Goal: Information Seeking & Learning: Learn about a topic

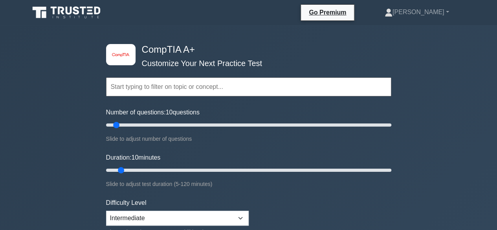
click at [171, 89] on input "text" at bounding box center [248, 86] width 285 height 19
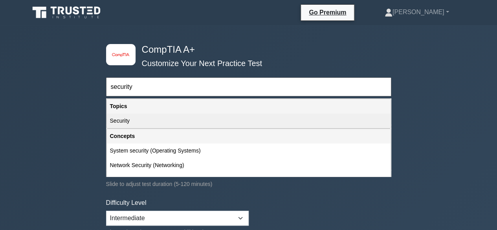
click at [155, 123] on div "Security" at bounding box center [249, 121] width 284 height 15
type input "Security"
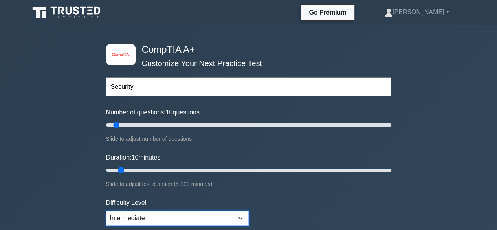
click at [196, 214] on select "Beginner Intermediate Expert" at bounding box center [177, 218] width 143 height 15
select select "beginner"
click at [106, 211] on select "Beginner Intermediate Expert" at bounding box center [177, 218] width 143 height 15
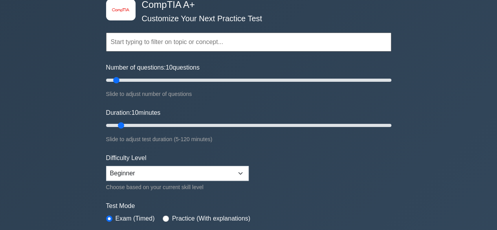
click at [208, 40] on input "text" at bounding box center [248, 42] width 285 height 19
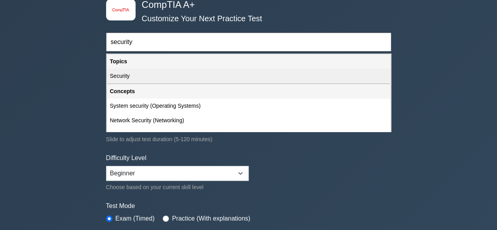
click at [131, 78] on div "Security" at bounding box center [249, 76] width 284 height 15
type input "Security"
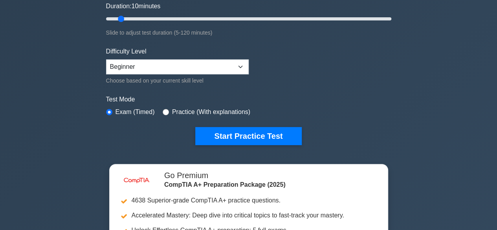
scroll to position [152, 0]
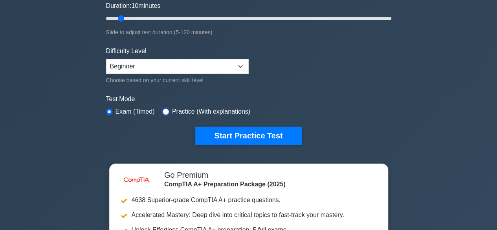
click at [164, 110] on input "radio" at bounding box center [166, 112] width 6 height 6
radio input "true"
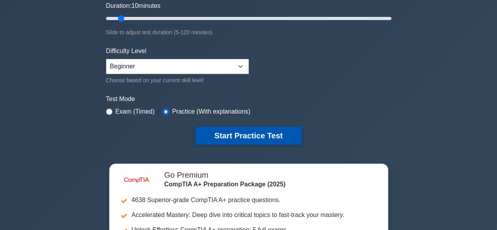
click at [234, 136] on button "Start Practice Test" at bounding box center [248, 136] width 106 height 18
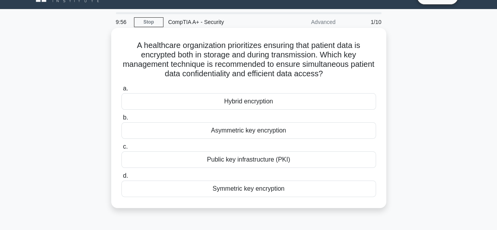
scroll to position [17, 0]
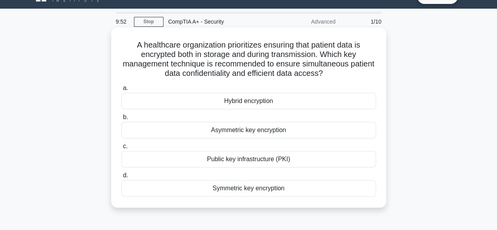
click at [248, 139] on div "a. Hybrid encryption b. Asymmetric key encryption c." at bounding box center [249, 140] width 264 height 116
click at [250, 134] on div "Asymmetric key encryption" at bounding box center [248, 130] width 255 height 17
click at [312, 127] on div "Asymmetric key encryption" at bounding box center [248, 130] width 255 height 17
click at [121, 120] on input "b. Asymmetric key encryption" at bounding box center [121, 117] width 0 height 5
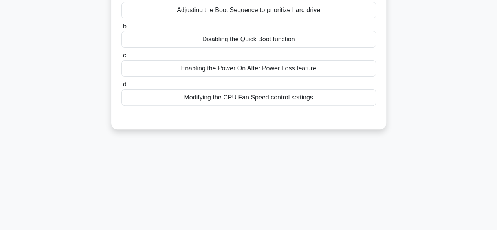
scroll to position [0, 0]
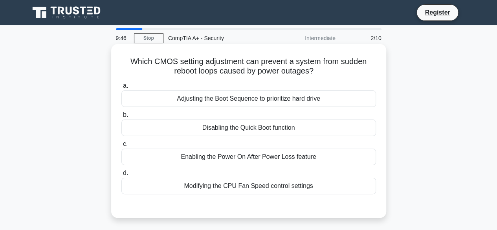
click at [252, 103] on div "Adjusting the Boot Sequence to prioritize hard drive" at bounding box center [248, 98] width 255 height 17
click at [121, 88] on input "a. Adjusting the Boot Sequence to prioritize hard drive" at bounding box center [121, 85] width 0 height 5
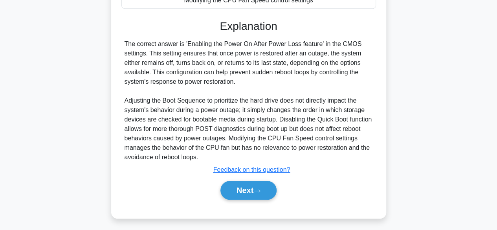
scroll to position [183, 0]
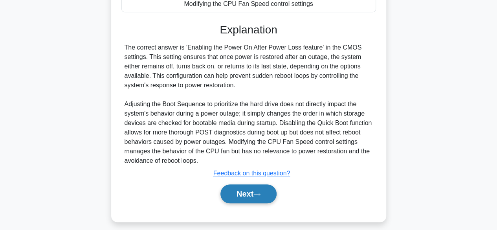
click at [242, 202] on button "Next" at bounding box center [249, 193] width 56 height 19
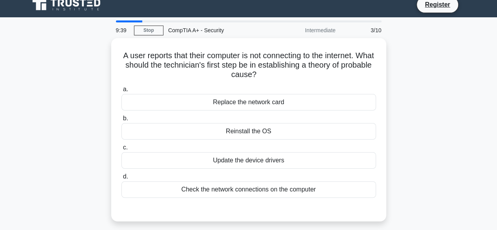
scroll to position [7, 0]
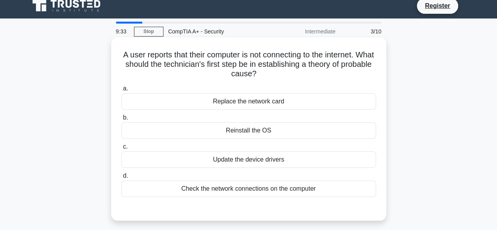
click at [238, 189] on div "Check the network connections on the computer" at bounding box center [248, 188] width 255 height 17
click at [121, 178] on input "d. Check the network connections on the computer" at bounding box center [121, 175] width 0 height 5
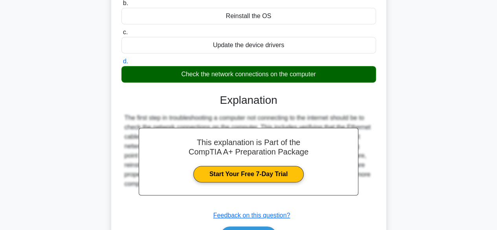
scroll to position [195, 0]
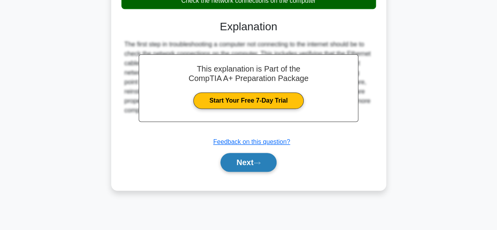
click at [255, 158] on button "Next" at bounding box center [249, 162] width 56 height 19
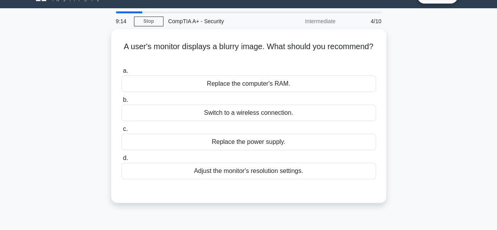
scroll to position [7, 0]
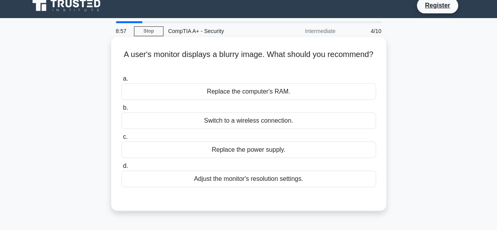
click at [241, 178] on div "Adjust the monitor's resolution settings." at bounding box center [248, 179] width 255 height 17
click at [121, 169] on input "d. Adjust the monitor's resolution settings." at bounding box center [121, 166] width 0 height 5
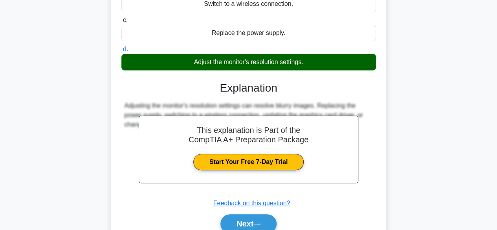
scroll to position [125, 0]
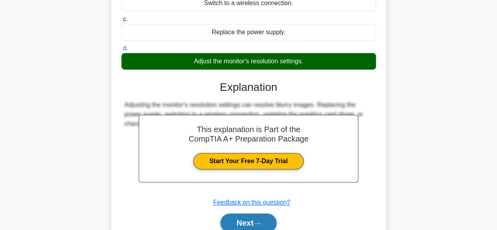
click at [247, 221] on button "Next" at bounding box center [249, 222] width 56 height 19
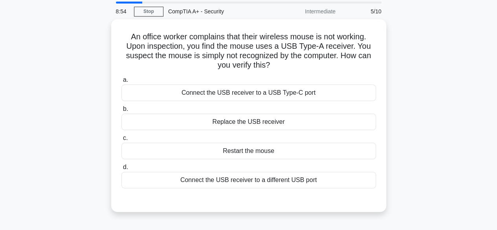
scroll to position [26, 0]
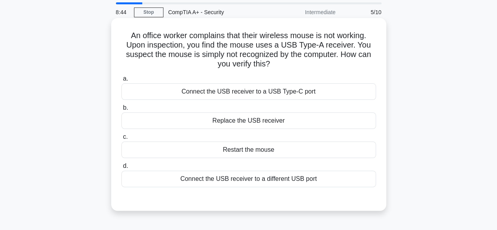
click at [243, 151] on div "Restart the mouse" at bounding box center [248, 150] width 255 height 17
click at [121, 140] on input "c. Restart the mouse" at bounding box center [121, 136] width 0 height 5
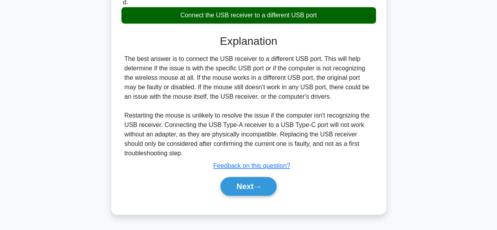
scroll to position [191, 0]
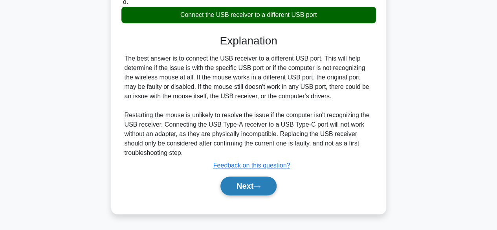
click at [240, 184] on button "Next" at bounding box center [249, 186] width 56 height 19
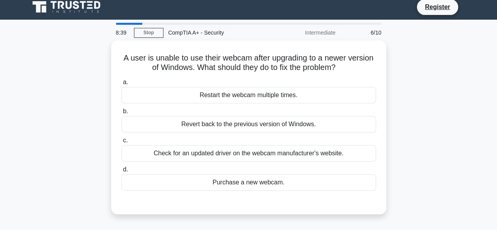
scroll to position [4, 0]
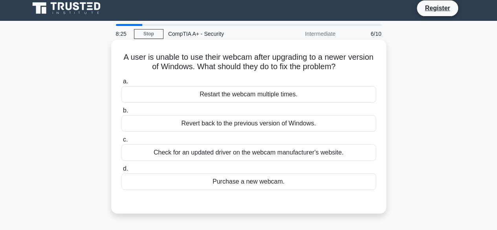
click at [242, 155] on div "Check for an updated driver on the webcam manufacturer's website." at bounding box center [248, 152] width 255 height 17
click at [121, 142] on input "c. Check for an updated driver on the webcam manufacturer's website." at bounding box center [121, 139] width 0 height 5
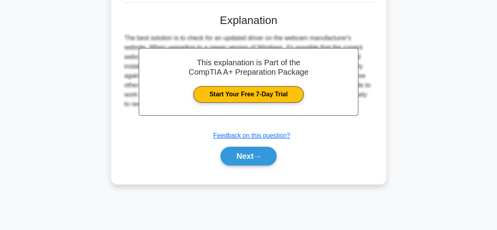
scroll to position [192, 0]
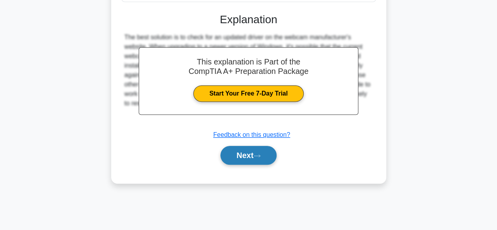
click at [242, 155] on button "Next" at bounding box center [249, 155] width 56 height 19
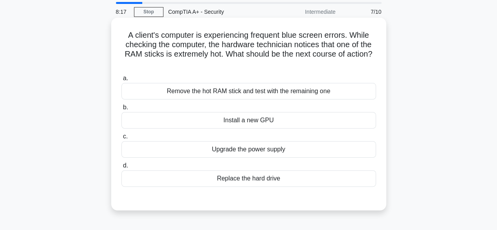
scroll to position [27, 0]
click at [250, 94] on div "Remove the hot RAM stick and test with the remaining one" at bounding box center [248, 91] width 255 height 17
click at [121, 81] on input "a. Remove the hot RAM stick and test with the remaining one" at bounding box center [121, 77] width 0 height 5
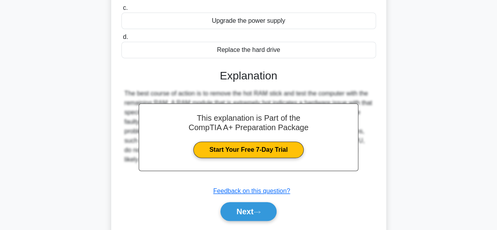
scroll to position [163, 0]
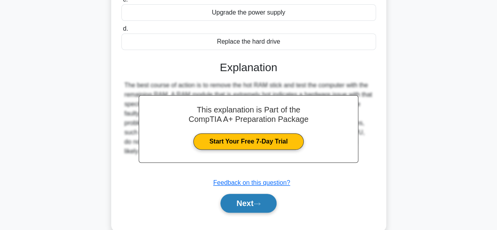
click at [237, 207] on button "Next" at bounding box center [249, 203] width 56 height 19
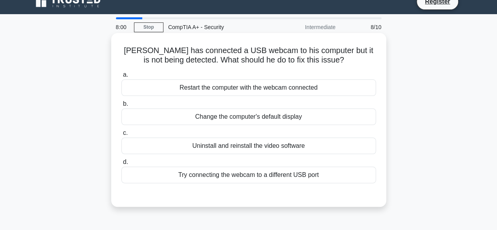
scroll to position [11, 0]
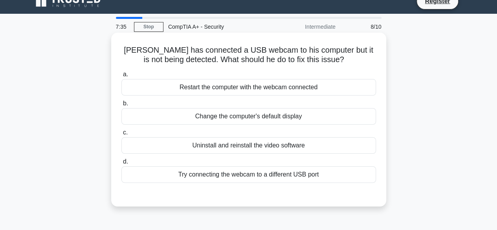
click at [324, 89] on div "Restart the computer with the webcam connected" at bounding box center [248, 87] width 255 height 17
click at [121, 77] on input "a. Restart the computer with the webcam connected" at bounding box center [121, 74] width 0 height 5
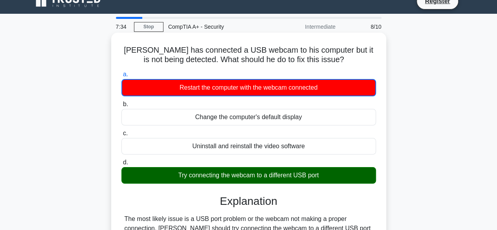
click at [262, 173] on div "Try connecting the webcam to a different USB port" at bounding box center [248, 175] width 255 height 17
click at [121, 165] on input "d. Try connecting the webcam to a different USB port" at bounding box center [121, 162] width 0 height 5
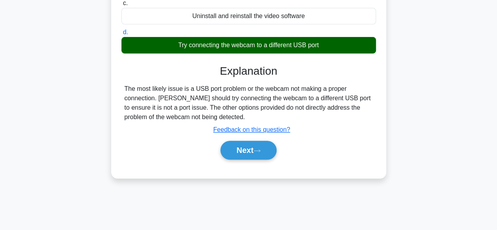
scroll to position [169, 0]
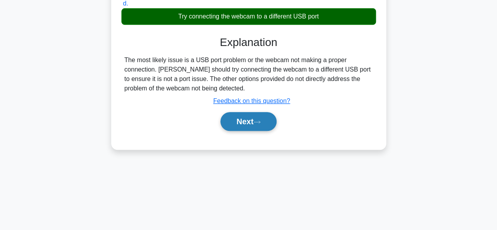
click at [248, 125] on button "Next" at bounding box center [249, 121] width 56 height 19
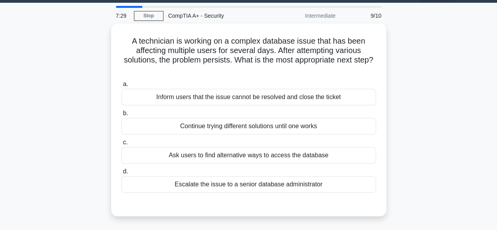
scroll to position [23, 0]
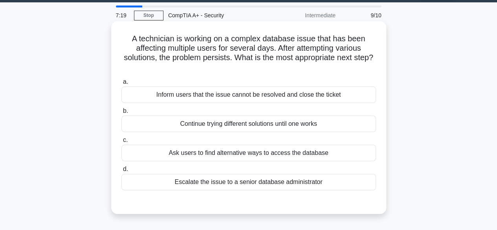
click at [251, 101] on div "Inform users that the issue cannot be resolved and close the ticket" at bounding box center [248, 94] width 255 height 17
click at [121, 85] on input "a. Inform users that the issue cannot be resolved and close the ticket" at bounding box center [121, 81] width 0 height 5
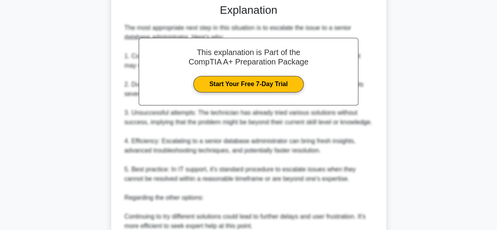
scroll to position [368, 0]
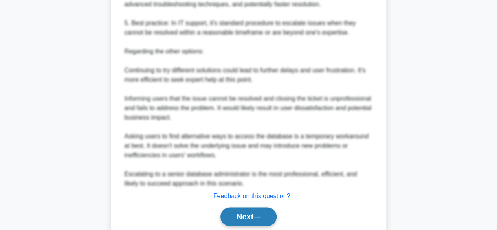
click at [243, 224] on button "Next" at bounding box center [249, 216] width 56 height 19
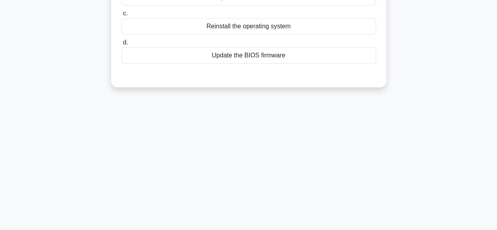
scroll to position [0, 0]
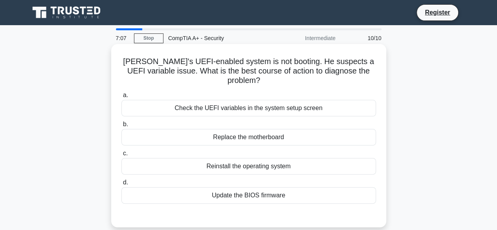
click at [260, 102] on div "Check the UEFI variables in the system setup screen" at bounding box center [248, 108] width 255 height 17
click at [121, 98] on input "a. Check the UEFI variables in the system setup screen" at bounding box center [121, 95] width 0 height 5
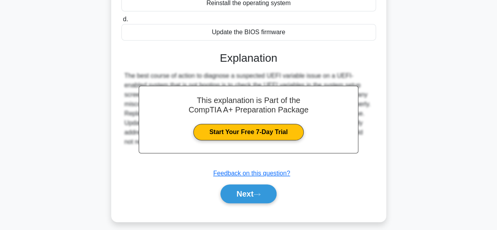
scroll to position [164, 0]
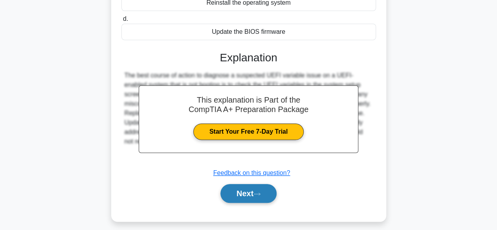
click at [250, 184] on button "Next" at bounding box center [249, 193] width 56 height 19
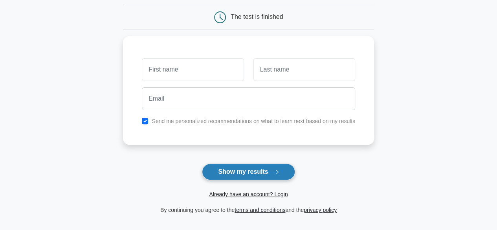
click at [252, 170] on button "Show my results" at bounding box center [248, 172] width 93 height 17
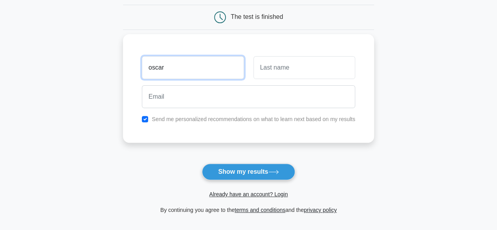
type input "oscar"
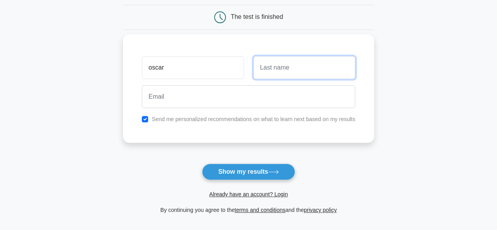
click at [267, 68] on input "text" at bounding box center [305, 67] width 102 height 23
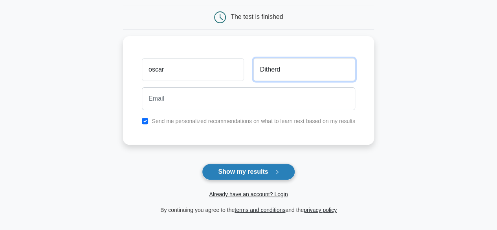
type input "Ditherd"
click at [250, 176] on button "Show my results" at bounding box center [248, 172] width 93 height 17
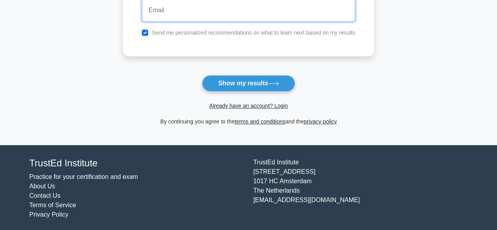
scroll to position [164, 0]
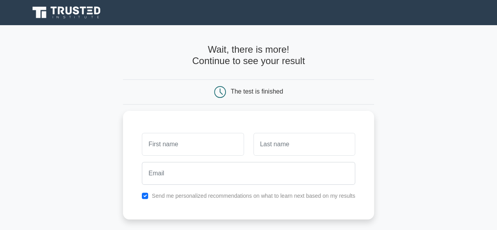
scroll to position [146, 0]
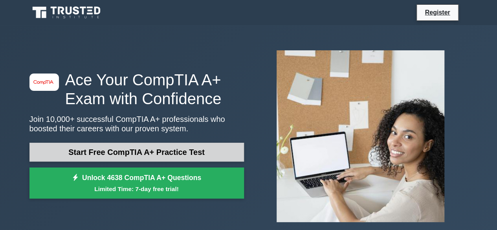
click at [165, 153] on link "Start Free CompTIA A+ Practice Test" at bounding box center [136, 152] width 215 height 19
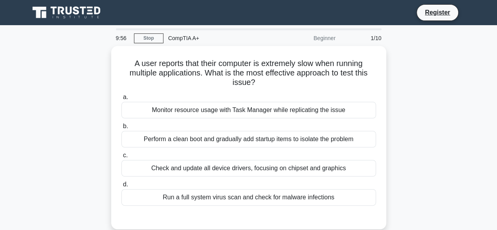
click at [429, 24] on nav "Register" at bounding box center [248, 12] width 497 height 25
click at [443, 6] on li "Register" at bounding box center [438, 12] width 42 height 17
click at [436, 15] on link "Register" at bounding box center [437, 12] width 35 height 10
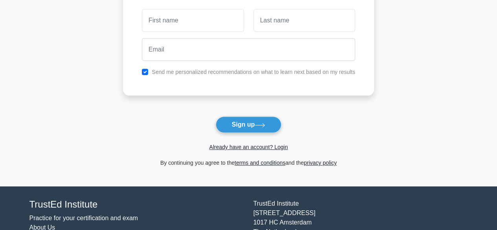
scroll to position [51, 0]
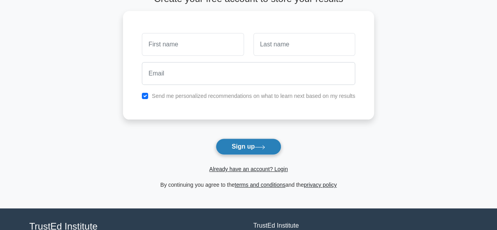
click at [251, 144] on button "Sign up" at bounding box center [249, 146] width 66 height 17
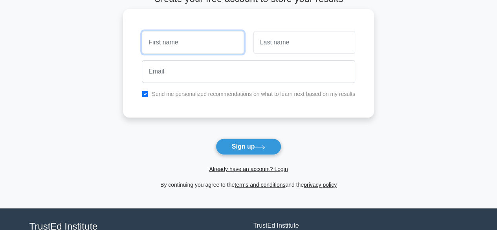
click at [188, 41] on input "text" at bounding box center [193, 42] width 102 height 23
type input "Oscar"
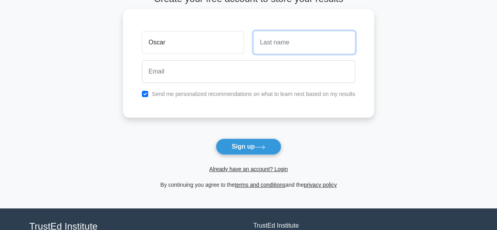
click at [291, 33] on input "text" at bounding box center [305, 42] width 102 height 23
type input "Dithered"
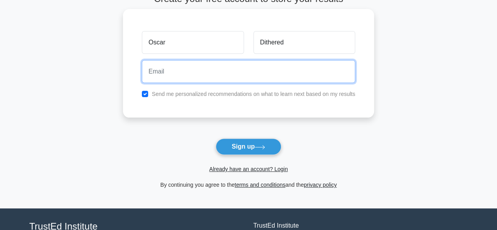
click at [219, 77] on input "email" at bounding box center [248, 71] width 213 height 23
type input "[EMAIL_ADDRESS][DOMAIN_NAME]"
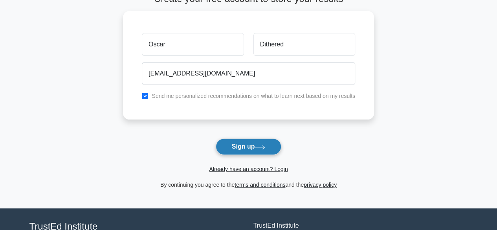
click at [243, 142] on button "Sign up" at bounding box center [249, 146] width 66 height 17
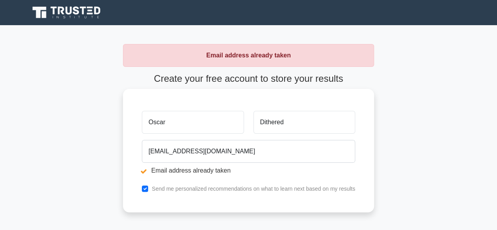
click at [197, 125] on input "Oscar" at bounding box center [193, 122] width 102 height 23
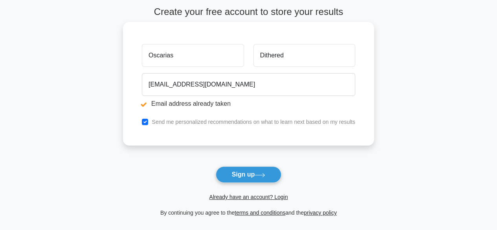
type input "Oscarias"
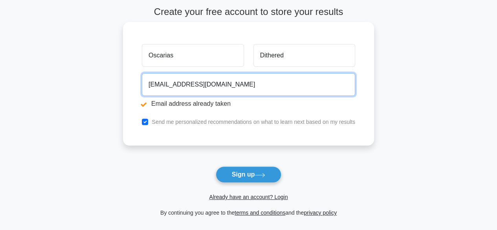
click at [219, 86] on input "jerieclean@gmail.com" at bounding box center [248, 84] width 213 height 23
type input "j"
click at [202, 87] on input "email" at bounding box center [248, 84] width 213 height 23
type input "ismobalong01@gmail.com"
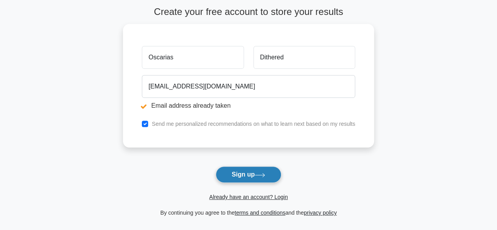
click at [247, 171] on button "Sign up" at bounding box center [249, 174] width 66 height 17
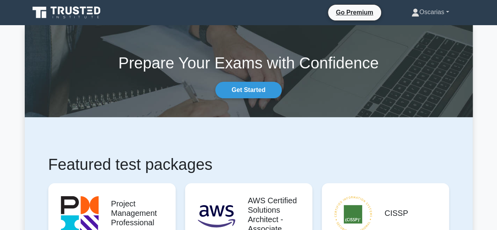
click at [429, 11] on link "Oscarias" at bounding box center [430, 12] width 75 height 16
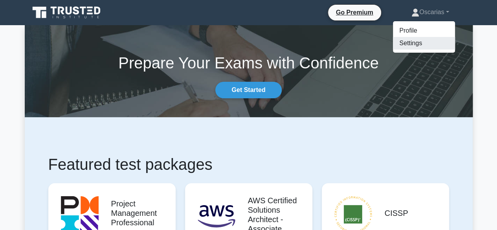
click at [408, 47] on link "Settings" at bounding box center [424, 43] width 62 height 13
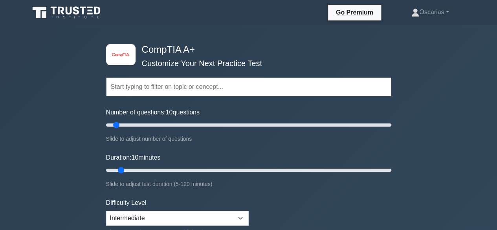
click at [147, 89] on input "text" at bounding box center [248, 86] width 285 height 19
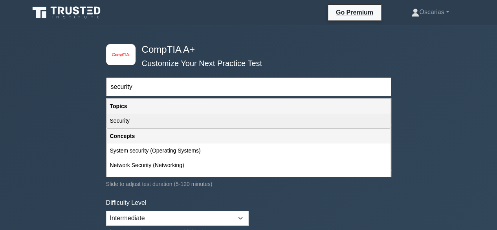
click at [148, 122] on div "Security" at bounding box center [249, 121] width 284 height 15
type input "Security"
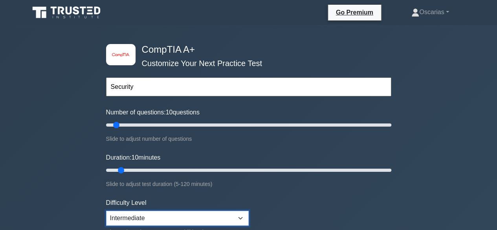
click at [148, 213] on select "Beginner Intermediate Expert" at bounding box center [177, 218] width 143 height 15
select select "beginner"
click at [106, 211] on select "Beginner Intermediate Expert" at bounding box center [177, 218] width 143 height 15
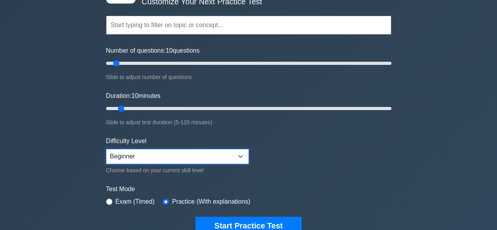
scroll to position [62, 0]
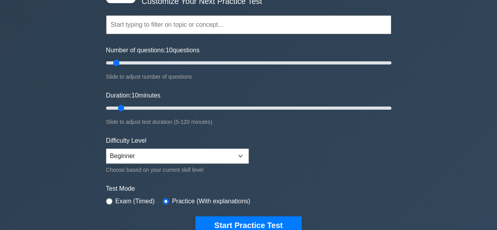
click at [143, 17] on input "text" at bounding box center [248, 24] width 285 height 19
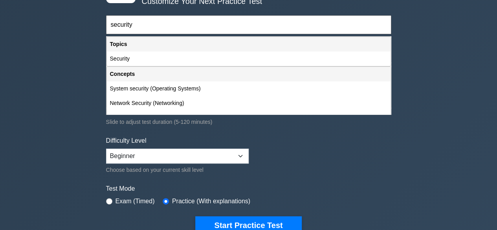
type input "security"
click at [195, 216] on button "Start Practice Test" at bounding box center [248, 225] width 106 height 18
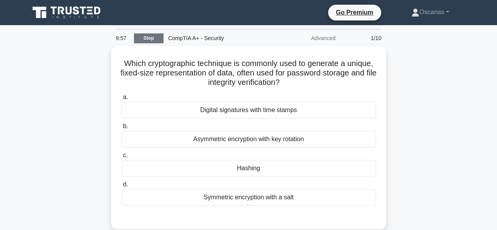
click at [157, 38] on link "Stop" at bounding box center [148, 38] width 29 height 10
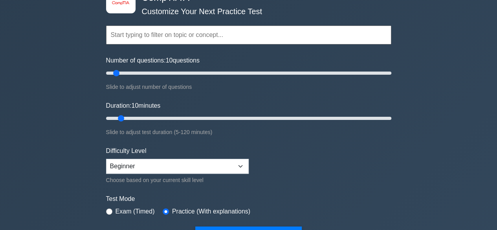
scroll to position [52, 0]
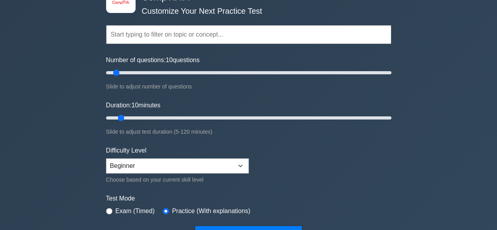
click at [152, 30] on input "text" at bounding box center [248, 34] width 285 height 19
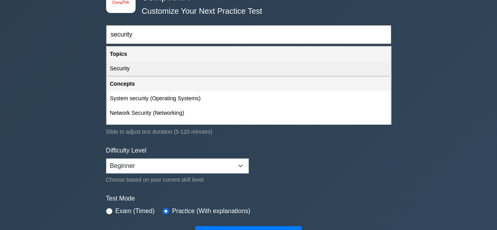
click at [146, 66] on div "Security" at bounding box center [249, 68] width 284 height 15
type input "Security"
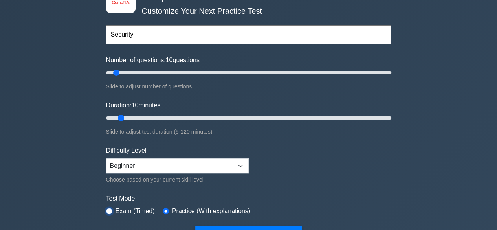
click at [106, 208] on input "radio" at bounding box center [109, 211] width 6 height 6
radio input "true"
click at [155, 34] on input "text" at bounding box center [248, 34] width 285 height 19
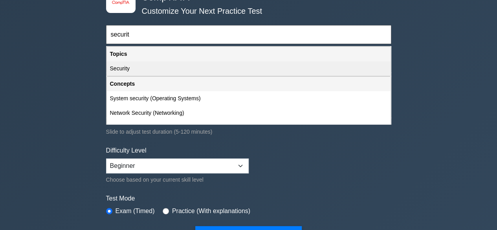
click at [129, 64] on div "Security" at bounding box center [249, 68] width 284 height 15
type input "Security"
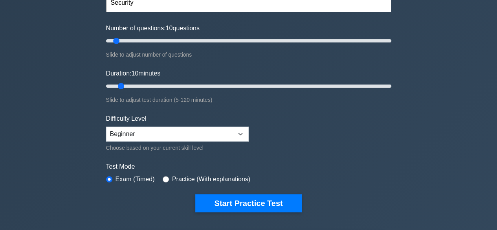
scroll to position [85, 0]
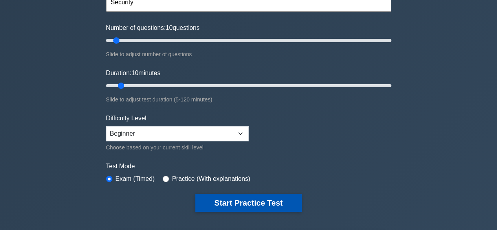
click at [236, 197] on button "Start Practice Test" at bounding box center [248, 203] width 106 height 18
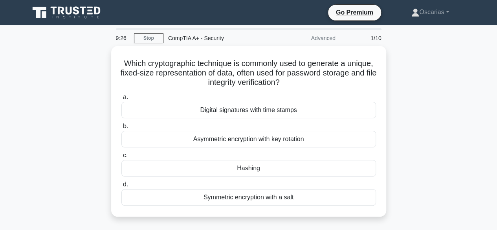
scroll to position [17, 0]
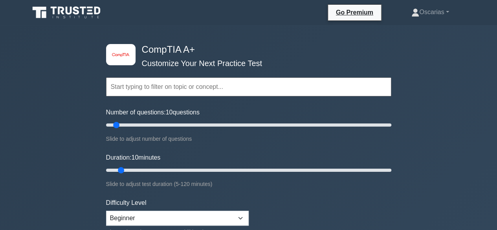
click at [162, 88] on input "text" at bounding box center [248, 86] width 285 height 19
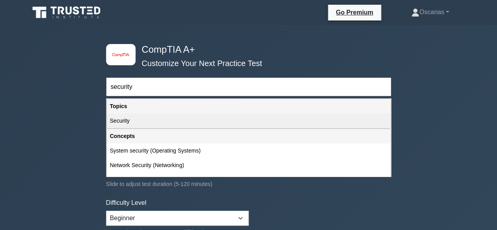
click at [141, 120] on div "Security" at bounding box center [249, 121] width 284 height 15
type input "Security"
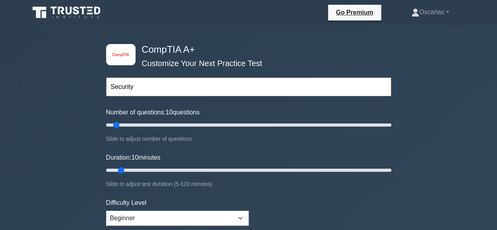
scroll to position [67, 0]
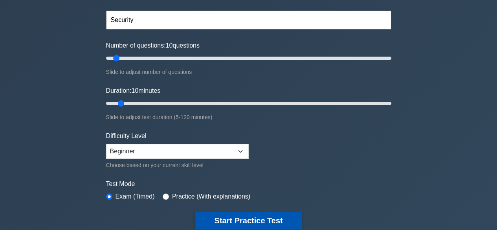
click at [215, 217] on button "Start Practice Test" at bounding box center [248, 221] width 106 height 18
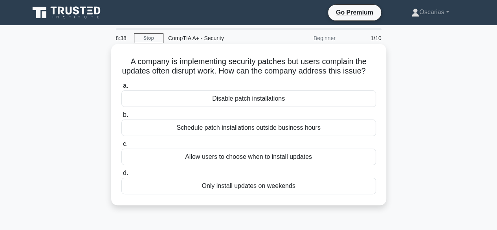
click at [306, 136] on div "Schedule patch installations outside business hours" at bounding box center [248, 128] width 255 height 17
click at [121, 118] on input "b. Schedule patch installations outside business hours" at bounding box center [121, 114] width 0 height 5
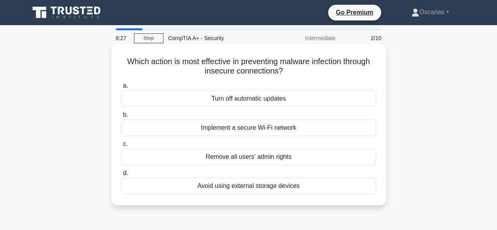
click at [333, 132] on div "Implement a secure Wi-Fi network" at bounding box center [248, 128] width 255 height 17
click at [121, 118] on input "b. Implement a secure Wi-Fi network" at bounding box center [121, 114] width 0 height 5
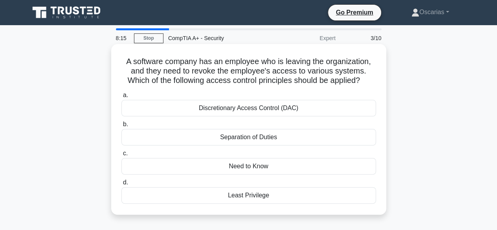
click at [349, 112] on div "Discretionary Access Control (DAC)" at bounding box center [248, 108] width 255 height 17
click at [121, 98] on input "a. Discretionary Access Control (DAC)" at bounding box center [121, 95] width 0 height 5
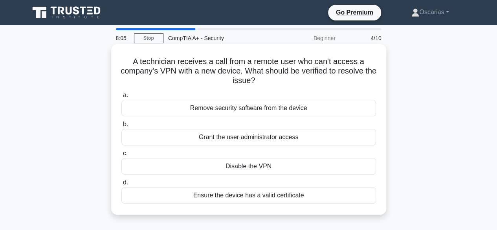
click at [347, 142] on div "Grant the user administrator access" at bounding box center [248, 137] width 255 height 17
click at [121, 127] on input "[PERSON_NAME] the user administrator access" at bounding box center [121, 124] width 0 height 5
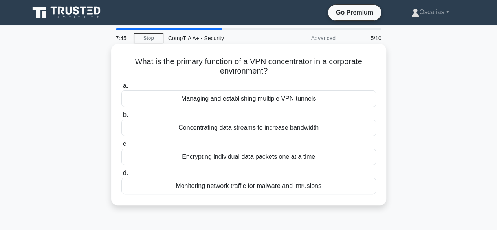
click at [325, 192] on div "Monitoring network traffic for malware and intrusions" at bounding box center [248, 186] width 255 height 17
click at [121, 176] on input "d. Monitoring network traffic for malware and intrusions" at bounding box center [121, 173] width 0 height 5
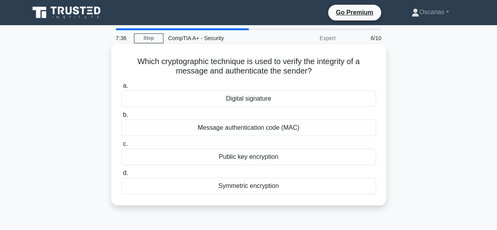
click at [295, 133] on div "Message authentication code (MAC)" at bounding box center [248, 128] width 255 height 17
click at [121, 118] on input "b. Message authentication code (MAC)" at bounding box center [121, 114] width 0 height 5
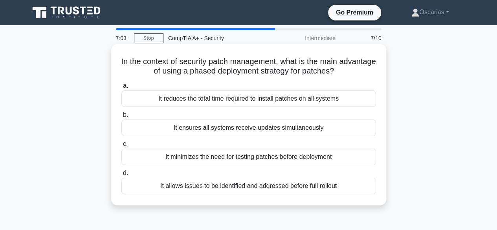
click at [327, 99] on div "It reduces the total time required to install patches on all systems" at bounding box center [248, 98] width 255 height 17
click at [121, 88] on input "a. It reduces the total time required to install patches on all systems" at bounding box center [121, 85] width 0 height 5
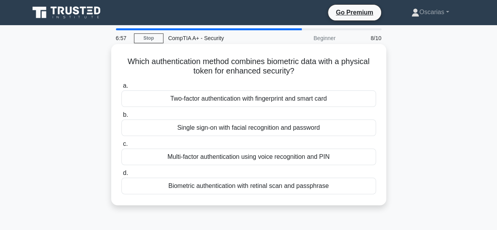
click at [289, 160] on div "Multi-factor authentication using voice recognition and PIN" at bounding box center [248, 157] width 255 height 17
click at [121, 147] on input "c. Multi-factor authentication using voice recognition and PIN" at bounding box center [121, 144] width 0 height 5
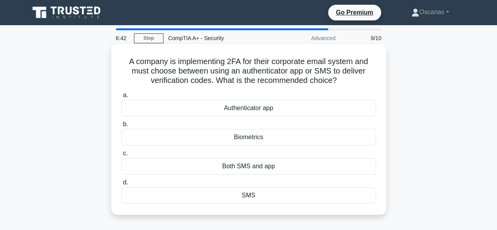
click at [280, 168] on div "Both SMS and app" at bounding box center [248, 166] width 255 height 17
click at [121, 156] on input "c. Both SMS and app" at bounding box center [121, 153] width 0 height 5
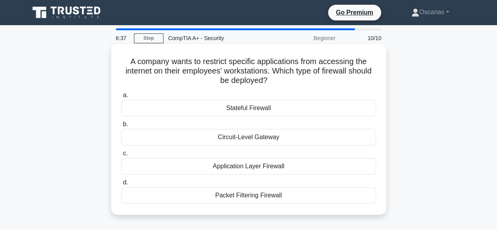
click at [258, 167] on div "Application Layer Firewall" at bounding box center [248, 166] width 255 height 17
click at [121, 156] on input "c. Application Layer Firewall" at bounding box center [121, 153] width 0 height 5
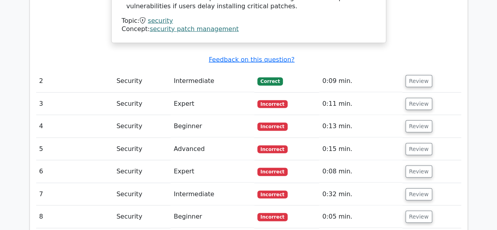
scroll to position [924, 0]
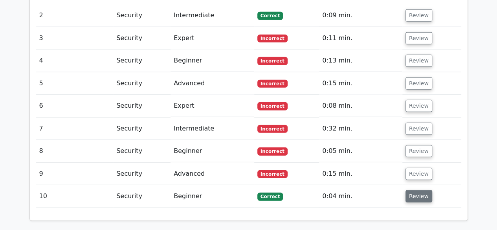
click at [418, 190] on button "Review" at bounding box center [419, 196] width 27 height 12
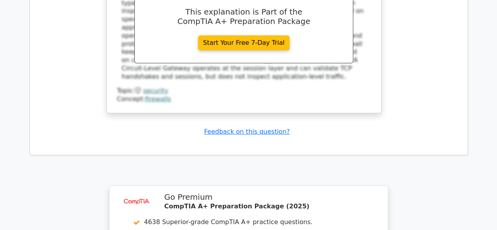
scroll to position [1345, 0]
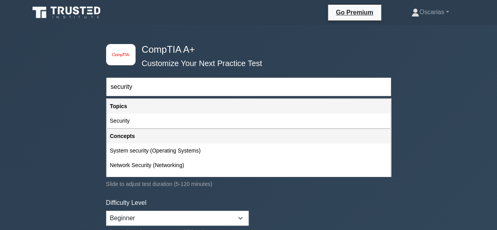
type input "security"
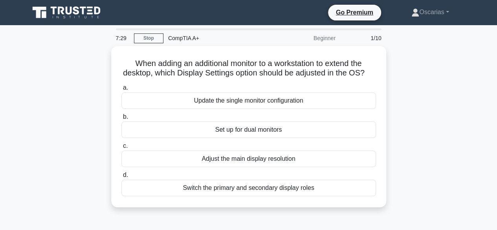
click at [18, 93] on main "7:29 Stop CompTIA A+ Beginner 1/10 When adding an additional monitor to a works…" at bounding box center [248, 224] width 497 height 399
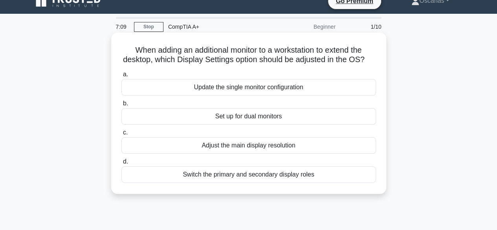
scroll to position [12, 0]
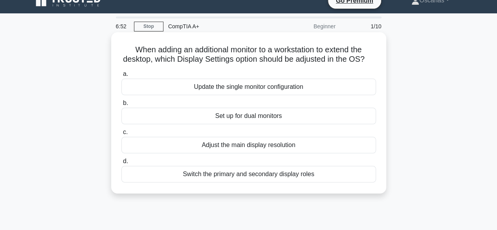
click at [249, 182] on div "Switch the primary and secondary display roles" at bounding box center [248, 174] width 255 height 17
click at [121, 164] on input "d. Switch the primary and secondary display roles" at bounding box center [121, 161] width 0 height 5
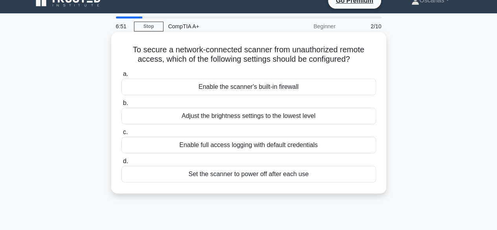
scroll to position [0, 0]
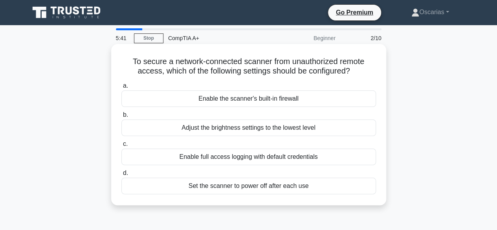
click at [276, 103] on div "Enable the scanner's built-in firewall" at bounding box center [248, 98] width 255 height 17
click at [121, 88] on input "a. Enable the scanner's built-in firewall" at bounding box center [121, 85] width 0 height 5
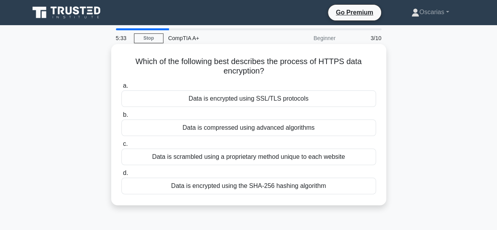
click at [287, 103] on div "Data is encrypted using SSL/TLS protocols" at bounding box center [248, 98] width 255 height 17
click at [121, 88] on input "a. Data is encrypted using SSL/TLS protocols" at bounding box center [121, 85] width 0 height 5
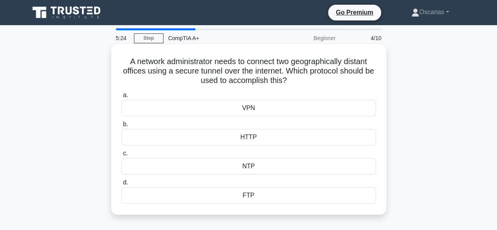
click at [249, 108] on div "VPN" at bounding box center [248, 108] width 255 height 17
click at [121, 98] on input "a. VPN" at bounding box center [121, 95] width 0 height 5
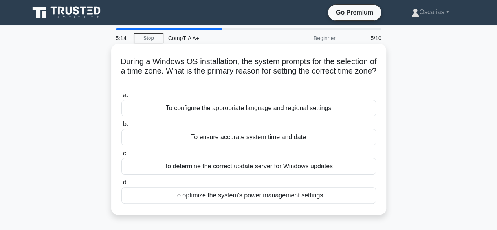
click at [286, 112] on div "To configure the appropriate language and regional settings" at bounding box center [248, 108] width 255 height 17
click at [121, 98] on input "a. To configure the appropriate language and regional settings" at bounding box center [121, 95] width 0 height 5
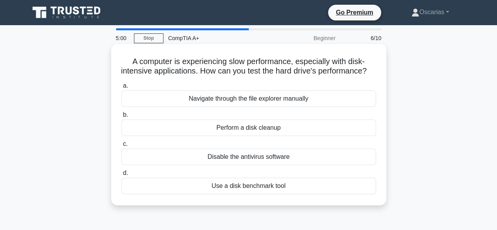
click at [264, 107] on div "Navigate through the file explorer manually" at bounding box center [248, 98] width 255 height 17
click at [121, 88] on input "a. Navigate through the file explorer manually" at bounding box center [121, 85] width 0 height 5
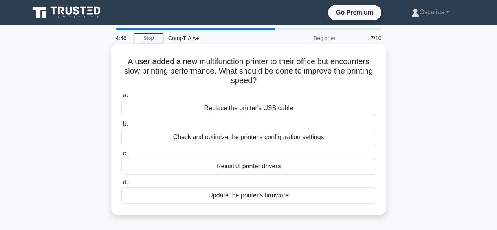
click at [224, 141] on div "Check and optimize the printer's configuration settings" at bounding box center [248, 137] width 255 height 17
click at [121, 127] on input "b. Check and optimize the printer's configuration settings" at bounding box center [121, 124] width 0 height 5
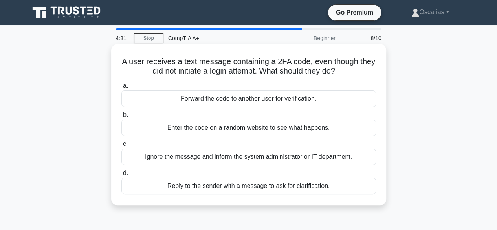
click at [319, 128] on div "Enter the code on a random website to see what happens." at bounding box center [248, 128] width 255 height 17
click at [121, 118] on input "b. Enter the code on a random website to see what happens." at bounding box center [121, 114] width 0 height 5
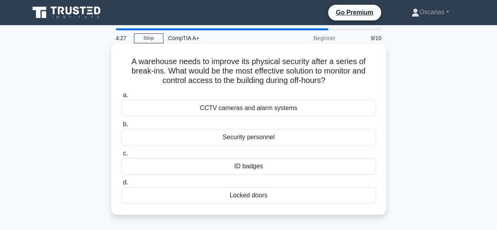
click at [288, 109] on div "CCTV cameras and alarm systems" at bounding box center [248, 108] width 255 height 17
click at [121, 98] on input "a. CCTV cameras and alarm systems" at bounding box center [121, 95] width 0 height 5
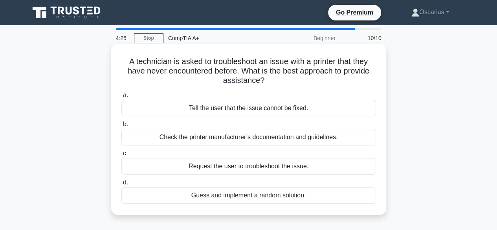
click at [237, 144] on div "Check the printer manufacturer’s documentation and guidelines." at bounding box center [248, 137] width 255 height 17
click at [121, 127] on input "b. Check the printer manufacturer’s documentation and guidelines." at bounding box center [121, 124] width 0 height 5
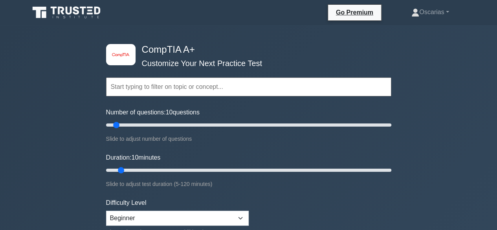
click at [161, 80] on input "text" at bounding box center [248, 86] width 285 height 19
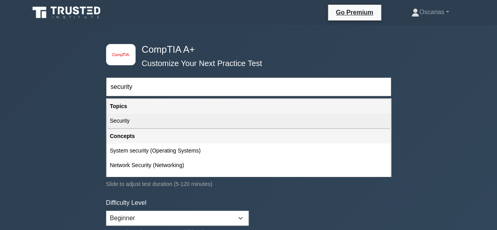
click at [132, 117] on div "Security" at bounding box center [249, 121] width 284 height 15
type input "Security"
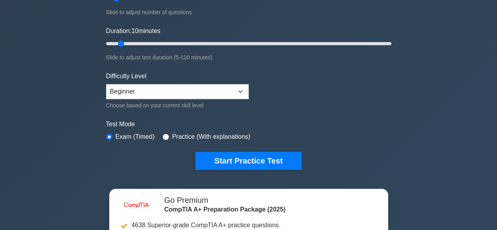
scroll to position [154, 0]
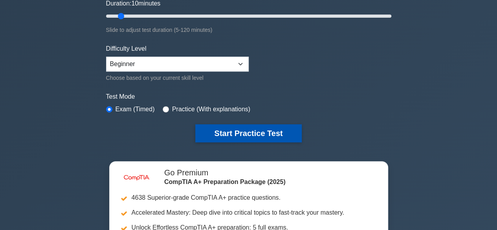
click at [259, 129] on button "Start Practice Test" at bounding box center [248, 133] width 106 height 18
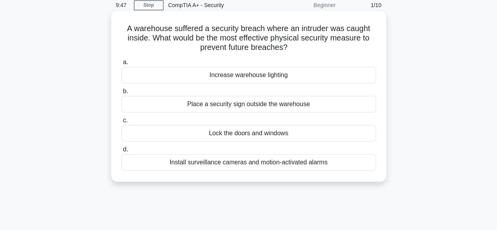
scroll to position [13, 0]
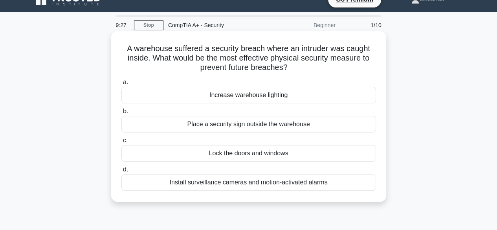
click at [217, 188] on div "Install surveillance cameras and motion-activated alarms" at bounding box center [248, 182] width 255 height 17
click at [121, 172] on input "d. Install surveillance cameras and motion-activated alarms" at bounding box center [121, 169] width 0 height 5
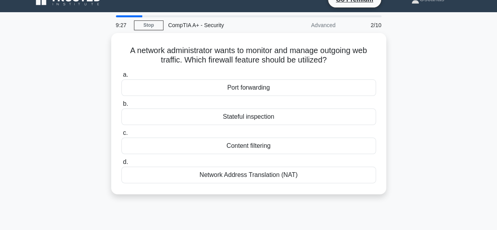
scroll to position [0, 0]
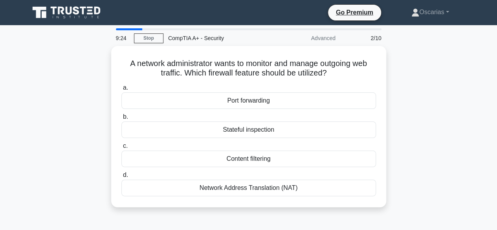
click at [217, 188] on div "Network Address Translation (NAT)" at bounding box center [248, 188] width 255 height 17
click at [121, 178] on input "d. Network Address Translation (NAT)" at bounding box center [121, 175] width 0 height 5
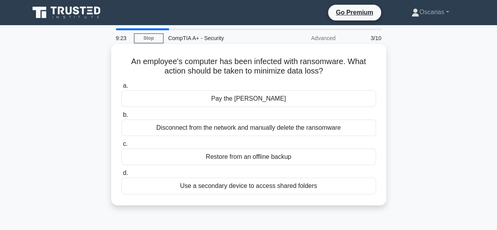
click at [254, 135] on div "Disconnect from the network and manually delete the ransomware" at bounding box center [248, 128] width 255 height 17
click at [121, 118] on input "b. Disconnect from the network and manually delete the ransomware" at bounding box center [121, 114] width 0 height 5
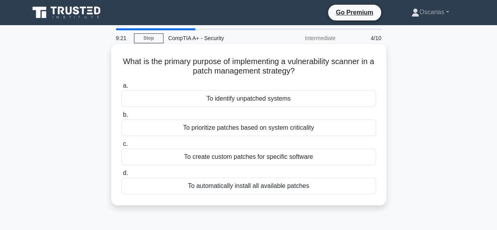
click at [269, 132] on div "To prioritize patches based on system criticality" at bounding box center [248, 128] width 255 height 17
click at [121, 118] on input "b. To prioritize patches based on system criticality" at bounding box center [121, 114] width 0 height 5
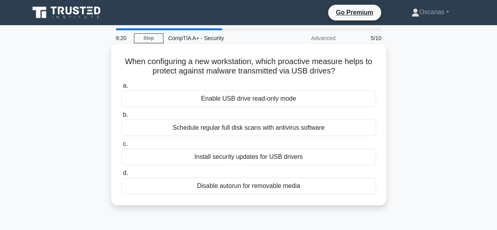
click at [259, 131] on div "Schedule regular full disk scans with antivirus software" at bounding box center [248, 128] width 255 height 17
click at [121, 118] on input "b. Schedule regular full disk scans with antivirus software" at bounding box center [121, 114] width 0 height 5
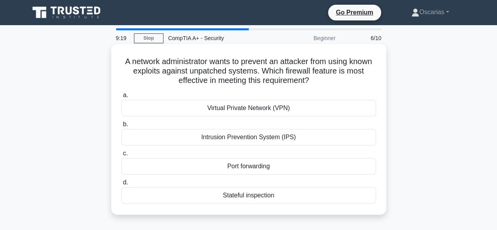
click at [258, 107] on div "Virtual Private Network (VPN)" at bounding box center [248, 108] width 255 height 17
click at [121, 98] on input "a. Virtual Private Network (VPN)" at bounding box center [121, 95] width 0 height 5
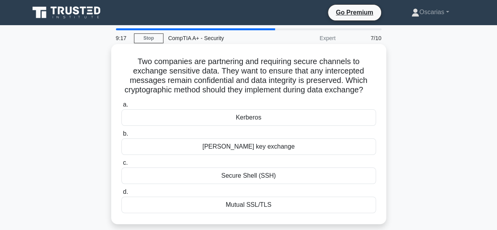
click at [264, 126] on div "Kerberos" at bounding box center [248, 117] width 255 height 17
click at [121, 107] on input "a. [GEOGRAPHIC_DATA]" at bounding box center [121, 104] width 0 height 5
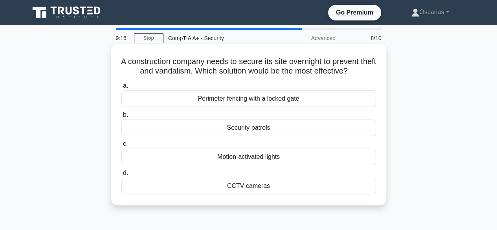
click at [265, 103] on div "Perimeter fencing with a locked gate" at bounding box center [248, 98] width 255 height 17
click at [121, 88] on input "a. Perimeter fencing with a locked gate" at bounding box center [121, 85] width 0 height 5
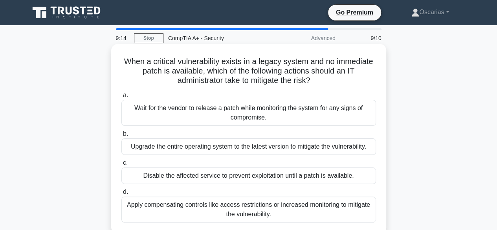
click at [277, 121] on div "Wait for the vendor to release a patch while monitoring the system for any sign…" at bounding box center [248, 113] width 255 height 26
click at [121, 98] on input "a. Wait for the vendor to release a patch while monitoring the system for any s…" at bounding box center [121, 95] width 0 height 5
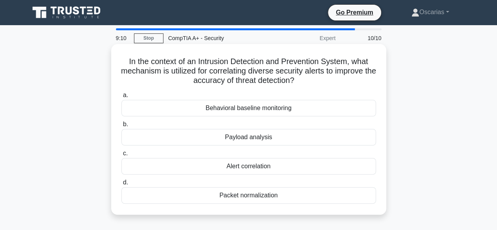
click at [286, 114] on div "Behavioral baseline monitoring" at bounding box center [248, 108] width 255 height 17
click at [121, 98] on input "a. Behavioral baseline monitoring" at bounding box center [121, 95] width 0 height 5
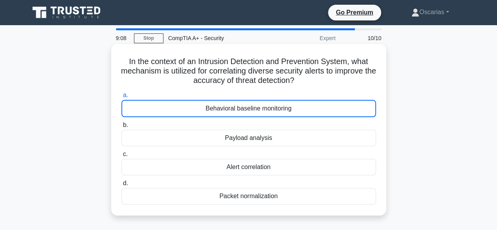
scroll to position [28, 0]
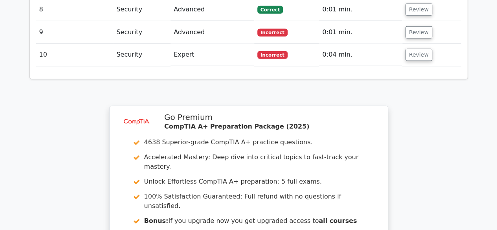
scroll to position [1234, 0]
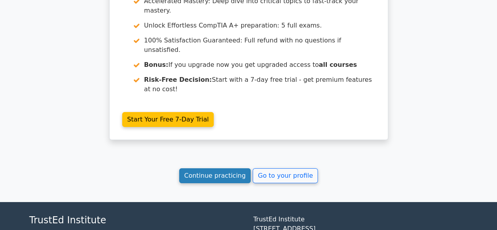
click at [236, 168] on link "Continue practicing" at bounding box center [215, 175] width 72 height 15
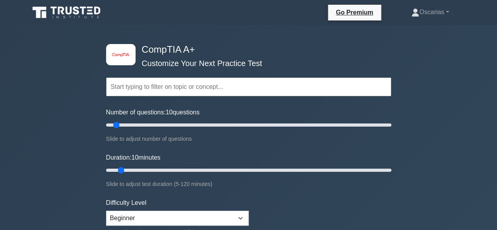
scroll to position [72, 0]
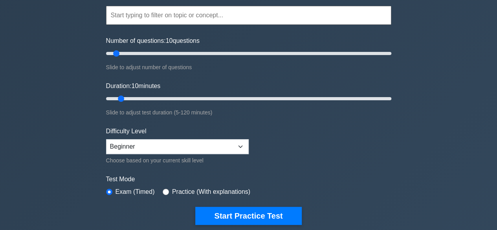
click at [175, 18] on input "text" at bounding box center [248, 15] width 285 height 19
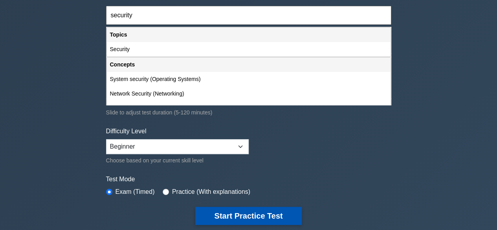
type input "security"
click at [247, 209] on button "Start Practice Test" at bounding box center [248, 216] width 106 height 18
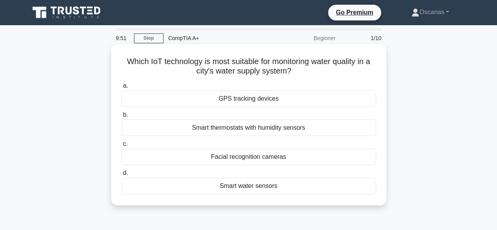
click at [184, 109] on div "a. GPS tracking devices b. Smart thermostats with humidity sensors c. d." at bounding box center [249, 137] width 264 height 116
drag, startPoint x: 156, startPoint y: 79, endPoint x: 333, endPoint y: 184, distance: 205.7
click at [333, 184] on div "Which IoT technology is most suitable for monitoring water quality in a city's …" at bounding box center [248, 124] width 269 height 155
copy div "Which IoT technology is most suitable for monitoring water quality in a city's …"
click at [175, 185] on div "Smart water sensors" at bounding box center [248, 186] width 255 height 17
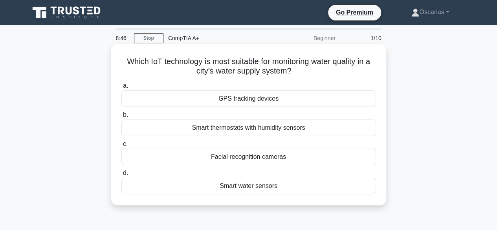
click at [121, 176] on input "d. Smart water sensors" at bounding box center [121, 173] width 0 height 5
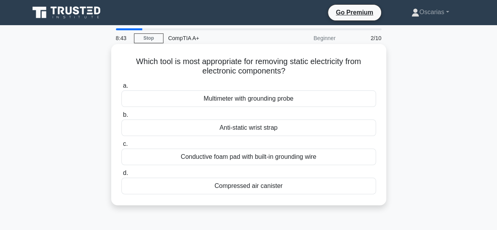
copy body "Oscarias Profile Settings 8:44 Stop CompTIA A+ Beginner 2/10 Which tool is most…"
click at [175, 129] on div "Anti-static wrist strap" at bounding box center [248, 128] width 255 height 17
click at [121, 118] on input "b. Anti-static wrist strap" at bounding box center [121, 114] width 0 height 5
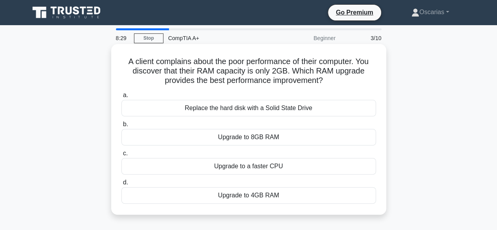
click at [161, 134] on div "Upgrade to 8GB RAM" at bounding box center [248, 137] width 255 height 17
click at [121, 127] on input "b. Upgrade to 8GB RAM" at bounding box center [121, 124] width 0 height 5
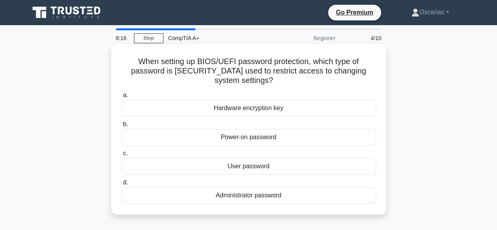
click at [162, 194] on div "Administrator password" at bounding box center [248, 195] width 255 height 17
click at [121, 185] on input "d. Administrator password" at bounding box center [121, 182] width 0 height 5
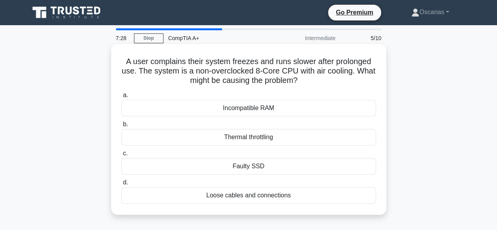
drag, startPoint x: 122, startPoint y: 64, endPoint x: 314, endPoint y: 202, distance: 236.1
click at [314, 202] on div "A user complains their system freezes and runs slower after prolonged use. The …" at bounding box center [248, 129] width 269 height 164
copy div "A user complains their system freezes and runs slower after prolonged use. The …"
click at [168, 140] on div "Thermal throttling" at bounding box center [248, 137] width 255 height 17
click at [121, 127] on input "b. Thermal throttling" at bounding box center [121, 124] width 0 height 5
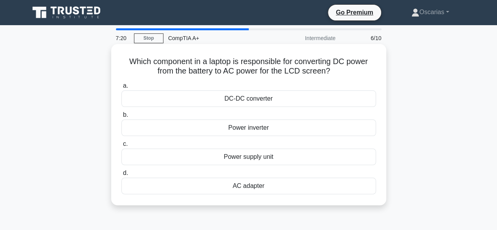
drag, startPoint x: 119, startPoint y: 63, endPoint x: 359, endPoint y: 200, distance: 276.8
click at [359, 200] on div "Which component in a laptop is responsible for converting DC power from the bat…" at bounding box center [248, 124] width 269 height 155
copy div "Which component in a laptop is responsible for converting DC power from the bat…"
click at [164, 132] on div "Power inverter" at bounding box center [248, 128] width 255 height 17
click at [121, 118] on input "b. Power inverter" at bounding box center [121, 114] width 0 height 5
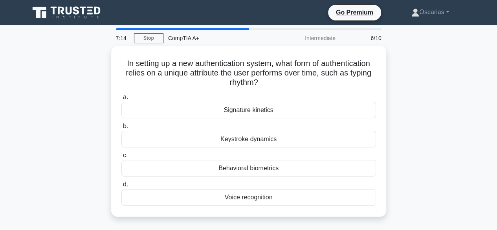
click at [164, 132] on div "Keystroke dynamics" at bounding box center [248, 139] width 255 height 17
click at [121, 129] on input "b. Keystroke dynamics" at bounding box center [121, 126] width 0 height 5
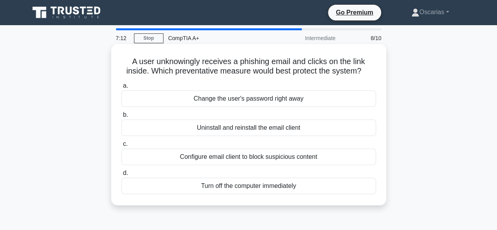
drag, startPoint x: 120, startPoint y: 64, endPoint x: 316, endPoint y: 188, distance: 231.6
click at [316, 188] on div "A user unknowingly receives a phishing email and clicks on the link inside. Whi…" at bounding box center [248, 124] width 269 height 155
click at [156, 158] on div "Configure email client to block suspicious content" at bounding box center [248, 157] width 255 height 17
click at [121, 147] on input "c. Configure email client to block suspicious content" at bounding box center [121, 144] width 0 height 5
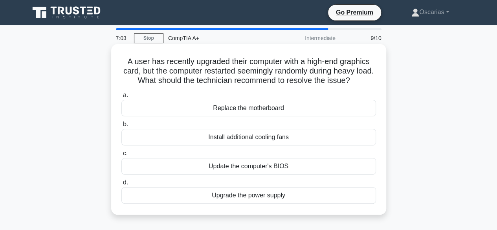
drag, startPoint x: 121, startPoint y: 57, endPoint x: 324, endPoint y: 197, distance: 247.0
click at [324, 197] on div "A user has recently upgraded their computer with a high-end graphics card, but …" at bounding box center [248, 129] width 269 height 164
copy div "A user has recently upgraded their computer with a high-end graphics card, but …"
click at [173, 196] on div "Upgrade the power supply" at bounding box center [248, 195] width 255 height 17
click at [121, 185] on input "d. Upgrade the power supply" at bounding box center [121, 182] width 0 height 5
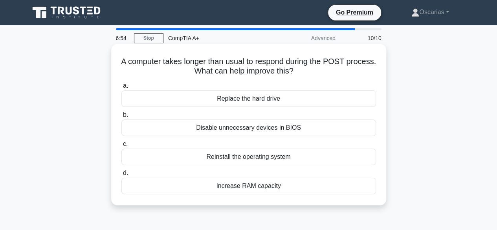
drag, startPoint x: 129, startPoint y: 59, endPoint x: 372, endPoint y: 184, distance: 273.4
click at [372, 184] on div "A computer takes longer than usual to respond during the POST process. What can…" at bounding box center [248, 124] width 269 height 155
copy div "A computer takes longer than usual to respond during the POST process. What can…"
click at [171, 70] on h5 "A computer takes longer than usual to respond during the POST process. What can…" at bounding box center [249, 67] width 256 height 20
click at [164, 127] on div "Disable unnecessary devices in BIOS" at bounding box center [248, 128] width 255 height 17
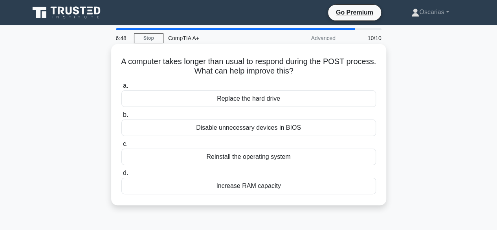
click at [121, 118] on input "b. Disable unnecessary devices in BIOS" at bounding box center [121, 114] width 0 height 5
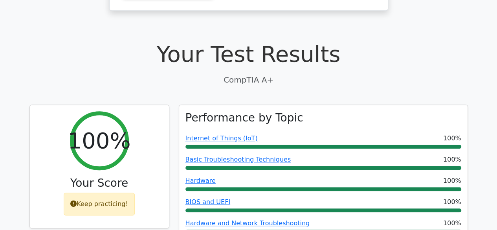
scroll to position [210, 0]
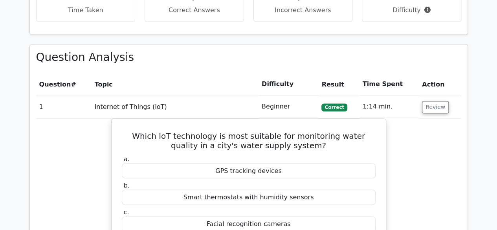
scroll to position [590, 0]
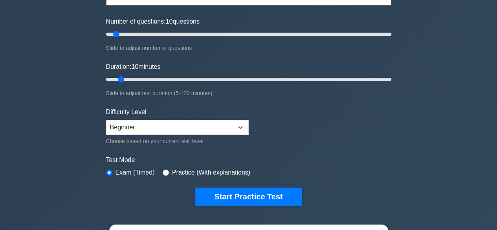
scroll to position [33, 0]
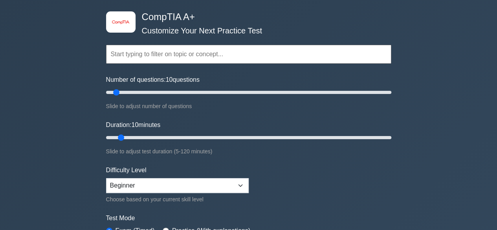
click at [142, 53] on input "text" at bounding box center [248, 54] width 285 height 19
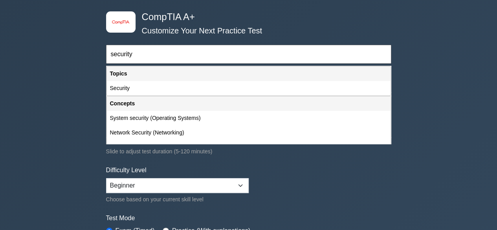
type input "security"
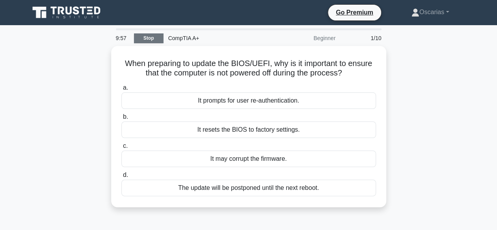
click at [150, 40] on link "Stop" at bounding box center [148, 38] width 29 height 10
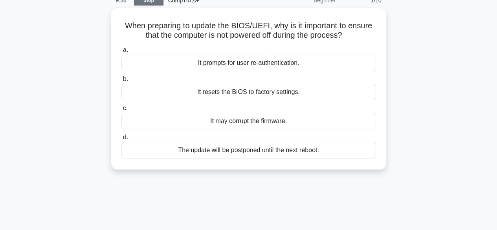
scroll to position [40, 0]
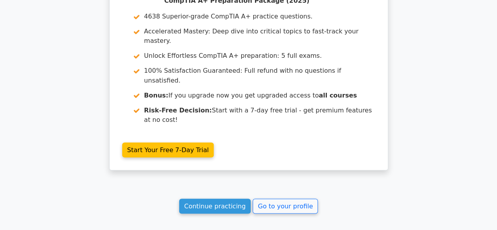
scroll to position [701, 0]
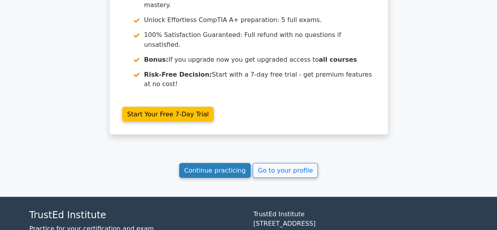
click at [233, 163] on link "Continue practicing" at bounding box center [215, 170] width 72 height 15
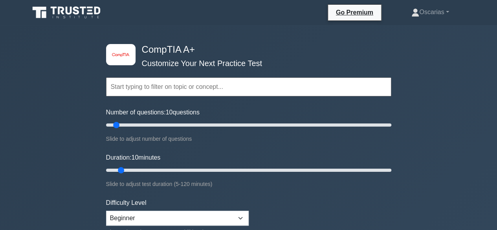
click at [233, 81] on input "text" at bounding box center [248, 86] width 285 height 19
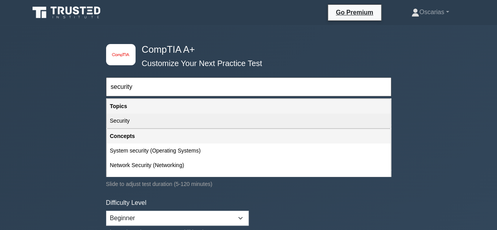
scroll to position [48, 0]
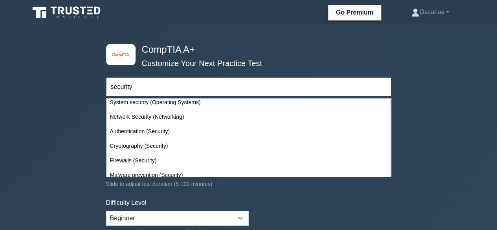
click at [130, 120] on div "Network Security (Networking)" at bounding box center [249, 117] width 284 height 15
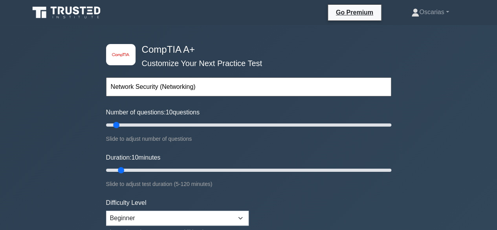
click at [190, 91] on input "Network Security (Networking)" at bounding box center [248, 86] width 285 height 19
click at [206, 92] on input "Network Security (Networking)" at bounding box center [248, 86] width 285 height 19
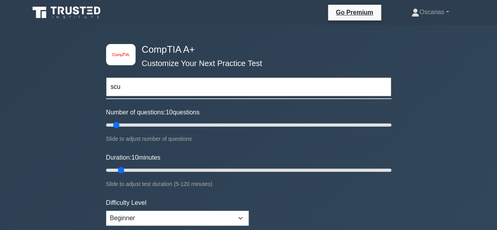
scroll to position [0, 0]
click at [115, 89] on input "scurity" at bounding box center [248, 86] width 285 height 19
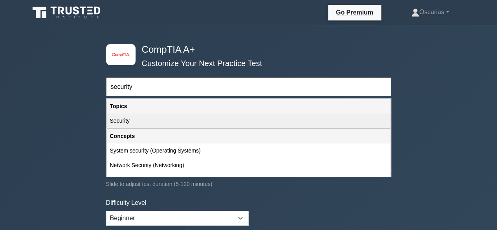
click at [132, 120] on div "Security" at bounding box center [249, 121] width 284 height 15
type input "Security"
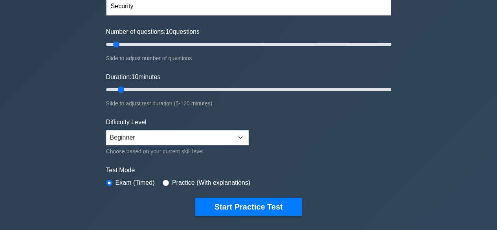
scroll to position [81, 0]
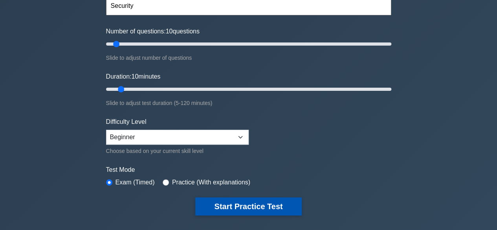
click at [234, 207] on button "Start Practice Test" at bounding box center [248, 206] width 106 height 18
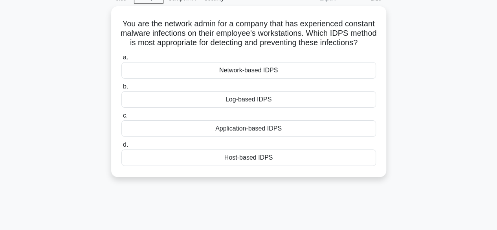
scroll to position [40, 0]
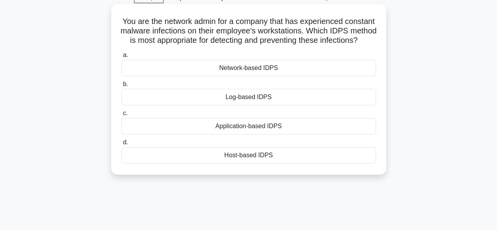
drag, startPoint x: 134, startPoint y: 22, endPoint x: 315, endPoint y: 166, distance: 230.6
click at [315, 166] on div "You are the network admin for a company that has experienced constant malware i…" at bounding box center [248, 89] width 269 height 164
copy div "You are the network admin for a company that has experienced constant malware i…"
click at [146, 161] on div "Host-based IDPS" at bounding box center [248, 155] width 255 height 17
click at [121, 145] on input "d. Host-based IDPS" at bounding box center [121, 142] width 0 height 5
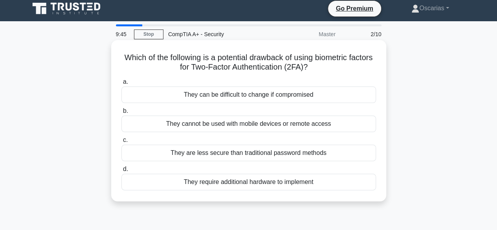
scroll to position [0, 0]
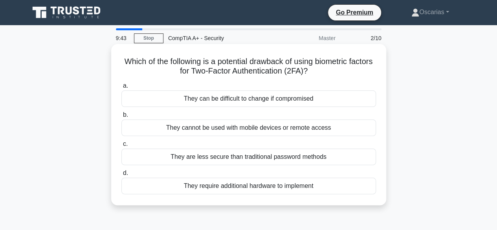
drag, startPoint x: 127, startPoint y: 59, endPoint x: 320, endPoint y: 193, distance: 234.9
click at [320, 193] on div "Which of the following is a potential drawback of using biometric factors for T…" at bounding box center [248, 124] width 269 height 155
copy div "Which of the following is a potential drawback of using biometric factors for T…"
click at [156, 97] on div "They can be difficult to change if compromised" at bounding box center [248, 98] width 255 height 17
click at [121, 88] on input "a. They can be difficult to change if compromised" at bounding box center [121, 85] width 0 height 5
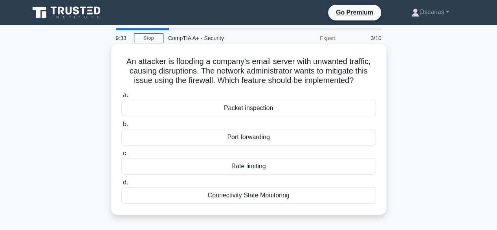
drag, startPoint x: 134, startPoint y: 72, endPoint x: 343, endPoint y: 210, distance: 250.0
click at [343, 210] on div "An attacker is flooding a company's email server with unwanted traffic, causing…" at bounding box center [248, 129] width 269 height 164
copy div "An attacker is flooding a company's email server with unwanted traffic, causing…"
click at [212, 168] on div "Rate limiting" at bounding box center [248, 166] width 255 height 17
click at [121, 156] on input "c. Rate limiting" at bounding box center [121, 153] width 0 height 5
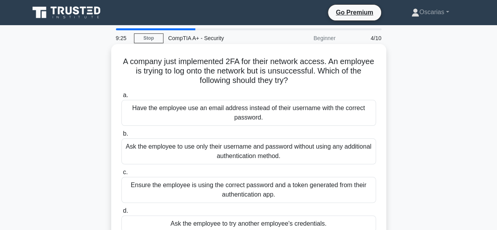
drag, startPoint x: 128, startPoint y: 62, endPoint x: 335, endPoint y: 223, distance: 261.9
click at [335, 223] on div "A company just implemented 2FA for their network access. An employee is trying …" at bounding box center [248, 143] width 269 height 193
copy div "A company just implemented 2FA for their network access. An employee is trying …"
click at [156, 195] on div "Ensure the employee is using the correct password and a token generated from th…" at bounding box center [248, 190] width 255 height 26
click at [121, 175] on input "c. Ensure the employee is using the correct password and a token generated from…" at bounding box center [121, 172] width 0 height 5
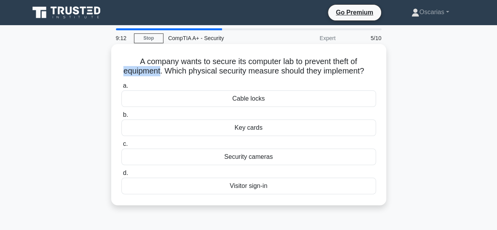
click at [136, 68] on h5 "A company wants to secure its computer lab to prevent theft of equipment. Which…" at bounding box center [249, 67] width 256 height 20
drag, startPoint x: 134, startPoint y: 61, endPoint x: 317, endPoint y: 195, distance: 225.8
click at [317, 195] on div "A company wants to secure its computer lab to prevent theft of equipment. Which…" at bounding box center [248, 124] width 269 height 155
click at [205, 76] on h5 "A company wants to secure its computer lab to prevent theft of equipment. Which…" at bounding box center [249, 67] width 256 height 20
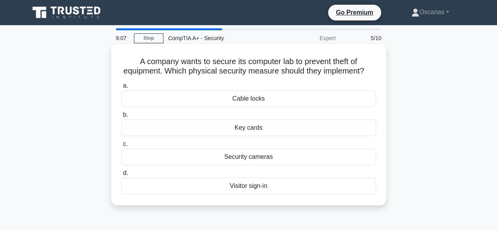
click at [205, 76] on h5 "A company wants to secure its computer lab to prevent theft of equipment. Which…" at bounding box center [249, 67] width 256 height 20
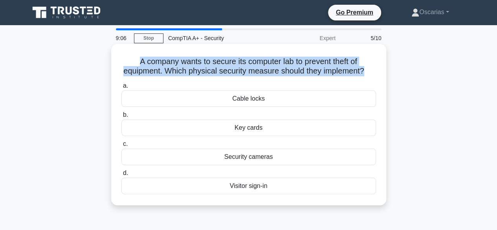
click at [131, 60] on h5 "A company wants to secure its computer lab to prevent theft of equipment. Which…" at bounding box center [249, 67] width 256 height 20
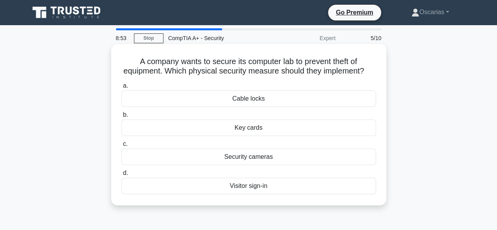
click at [244, 165] on div "Security cameras" at bounding box center [248, 157] width 255 height 17
click at [121, 147] on input "c. Security cameras" at bounding box center [121, 144] width 0 height 5
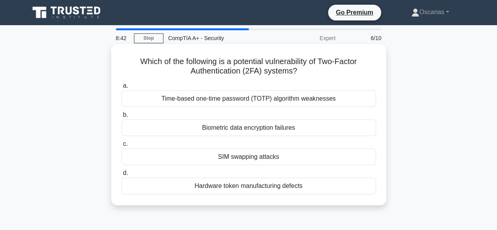
click at [277, 101] on div "Time-based one-time password (TOTP) algorithm weaknesses" at bounding box center [248, 98] width 255 height 17
click at [121, 88] on input "a. Time-based one-time password (TOTP) algorithm weaknesses" at bounding box center [121, 85] width 0 height 5
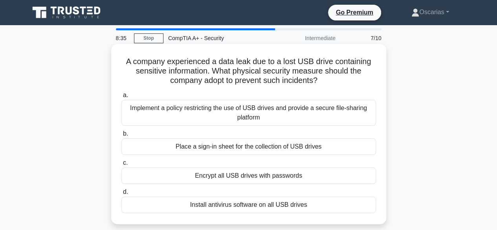
click at [251, 114] on div "Implement a policy restricting the use of USB drives and provide a secure file-…" at bounding box center [248, 113] width 255 height 26
click at [121, 98] on input "a. Implement a policy restricting the use of USB drives and provide a secure fi…" at bounding box center [121, 95] width 0 height 5
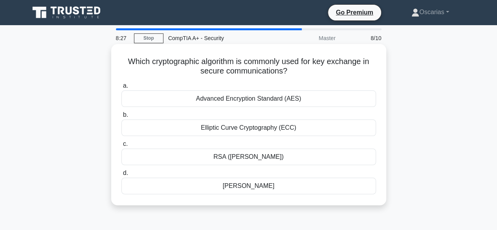
click at [238, 97] on div "Advanced Encryption Standard (AES)" at bounding box center [248, 98] width 255 height 17
click at [121, 88] on input "a. Advanced Encryption Standard (AES)" at bounding box center [121, 85] width 0 height 5
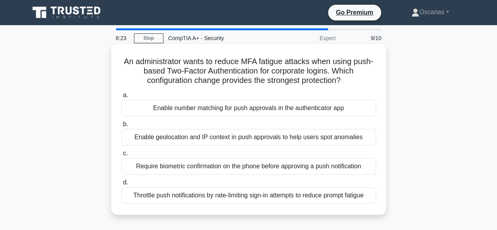
click at [171, 197] on div "Throttle push notifications by rate-limiting sign-in attempts to reduce prompt …" at bounding box center [248, 195] width 255 height 17
click at [121, 185] on input "d. Throttle push notifications by rate-limiting sign-in attempts to reduce prom…" at bounding box center [121, 182] width 0 height 5
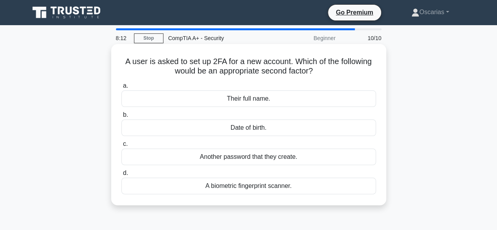
click at [260, 129] on div "Date of birth." at bounding box center [248, 128] width 255 height 17
click at [121, 118] on input "b. Date of birth." at bounding box center [121, 114] width 0 height 5
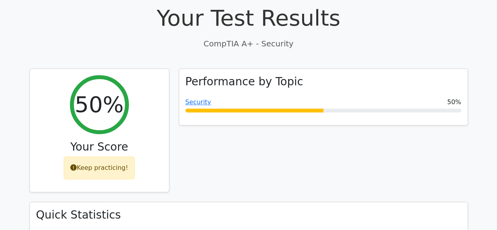
scroll to position [260, 0]
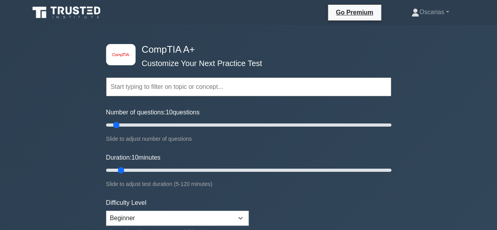
click at [141, 90] on input "text" at bounding box center [248, 86] width 285 height 19
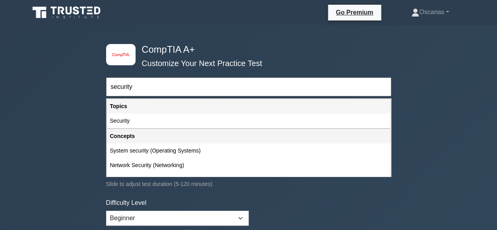
type input "security"
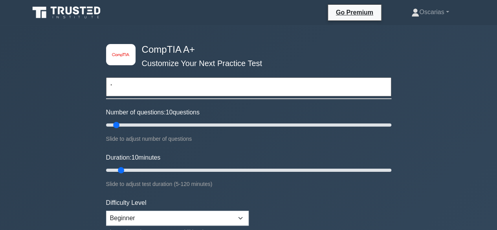
type input "'"
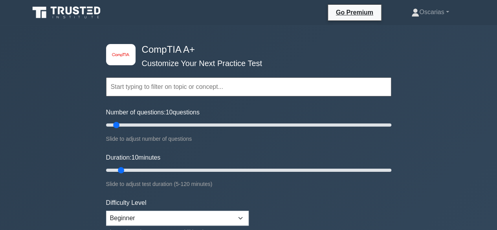
click at [129, 86] on input "text" at bounding box center [248, 86] width 285 height 19
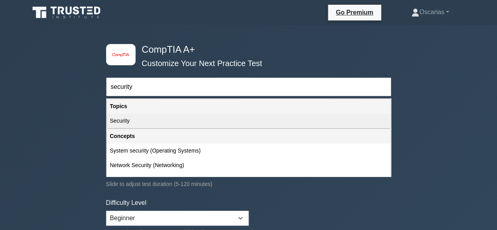
click at [125, 123] on div "Security" at bounding box center [249, 121] width 284 height 15
type input "Security"
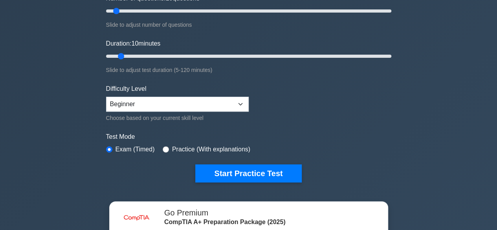
scroll to position [118, 0]
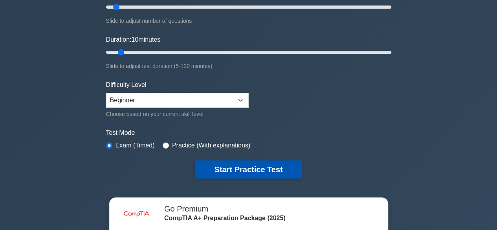
click at [267, 165] on button "Start Practice Test" at bounding box center [248, 169] width 106 height 18
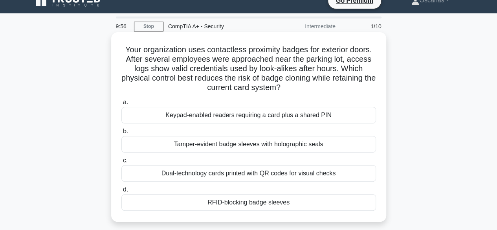
scroll to position [12, 0]
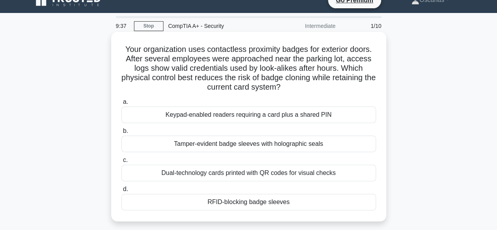
click at [195, 117] on div "Keypad-enabled readers requiring a card plus a shared PIN" at bounding box center [248, 115] width 255 height 17
click at [121, 105] on input "a. Keypad-enabled readers requiring a card plus a shared PIN" at bounding box center [121, 101] width 0 height 5
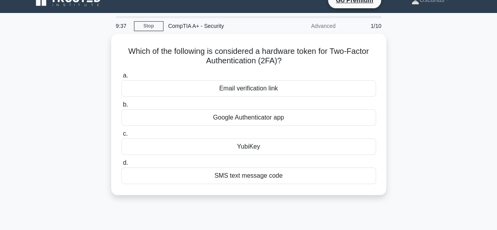
scroll to position [0, 0]
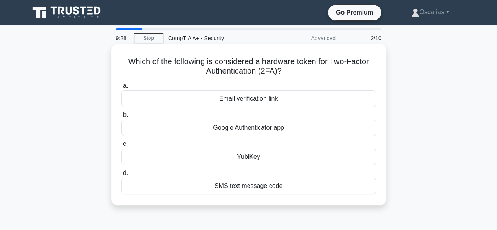
click at [223, 184] on div "SMS text message code" at bounding box center [248, 186] width 255 height 17
click at [121, 176] on input "d. SMS text message code" at bounding box center [121, 173] width 0 height 5
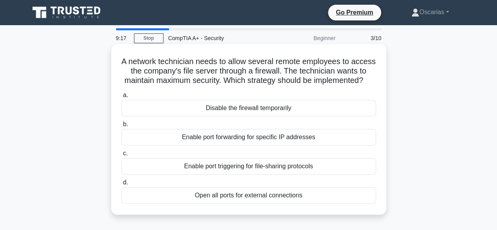
click at [167, 145] on div "Enable port forwarding for specific IP addresses" at bounding box center [248, 137] width 255 height 17
click at [121, 127] on input "b. Enable port forwarding for specific IP addresses" at bounding box center [121, 124] width 0 height 5
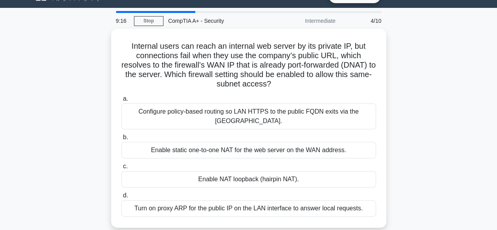
scroll to position [18, 0]
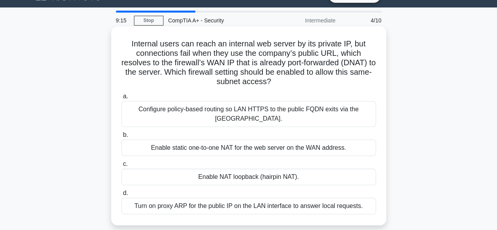
click at [175, 121] on div "Configure policy-based routing so LAN HTTPS to the public FQDN exits via the [G…" at bounding box center [248, 114] width 255 height 26
click at [121, 99] on input "a. Configure policy-based routing so LAN HTTPS to the public FQDN exits via the…" at bounding box center [121, 96] width 0 height 5
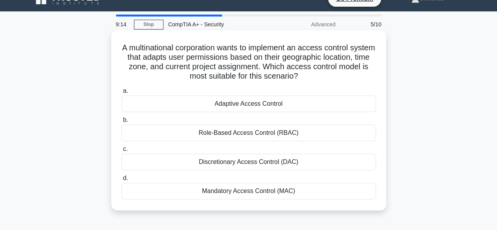
scroll to position [14, 0]
click at [256, 188] on div "Mandatory Access Control (MAC)" at bounding box center [248, 190] width 255 height 17
click at [121, 180] on input "d. Mandatory Access Control (MAC)" at bounding box center [121, 177] width 0 height 5
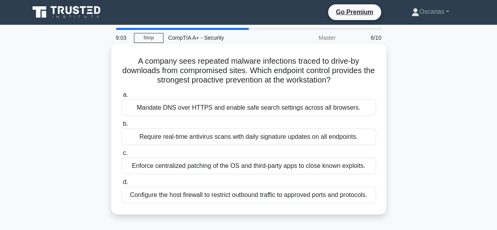
scroll to position [0, 0]
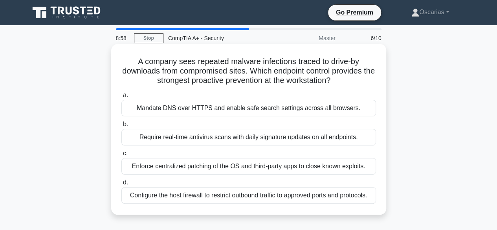
drag, startPoint x: 133, startPoint y: 61, endPoint x: 374, endPoint y: 199, distance: 277.4
click at [374, 199] on div "A company sees repeated malware infections traced to drive-by downloads from co…" at bounding box center [248, 129] width 269 height 164
copy div "A company sees repeated malware infections traced to drive-by downloads from co…"
click at [130, 62] on h5 "A company sees repeated malware infections traced to drive-by downloads from co…" at bounding box center [249, 71] width 256 height 29
click at [163, 162] on div "Enforce centralized patching of the OS and third-party apps to close known expl…" at bounding box center [248, 166] width 255 height 17
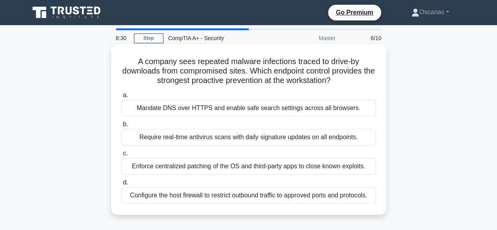
click at [121, 156] on input "c. Enforce centralized patching of the OS and third-party apps to close known e…" at bounding box center [121, 153] width 0 height 5
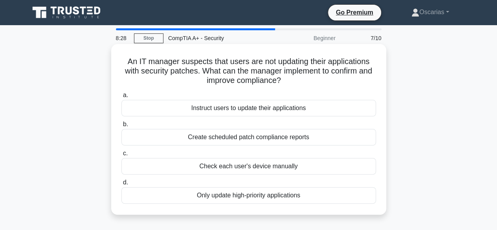
drag, startPoint x: 159, startPoint y: 85, endPoint x: 324, endPoint y: 201, distance: 201.5
click at [324, 201] on div "An IT manager suspects that users are not updating their applications with secu…" at bounding box center [248, 129] width 269 height 164
copy div "An IT manager suspects that users are not updating their applications with secu…"
click at [160, 138] on div "Create scheduled patch compliance reports" at bounding box center [248, 137] width 255 height 17
click at [121, 127] on input "b. Create scheduled patch compliance reports" at bounding box center [121, 124] width 0 height 5
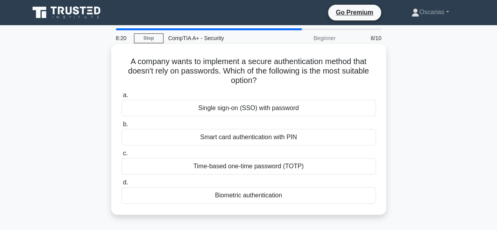
drag, startPoint x: 120, startPoint y: 61, endPoint x: 338, endPoint y: 197, distance: 257.3
click at [338, 197] on div "A company wants to implement a secure authentication method that doesn't rely o…" at bounding box center [248, 129] width 269 height 164
copy div "A company wants to implement a secure authentication method that doesn't rely o…"
click at [145, 195] on div "Biometric authentication" at bounding box center [248, 195] width 255 height 17
click at [121, 185] on input "d. Biometric authentication" at bounding box center [121, 182] width 0 height 5
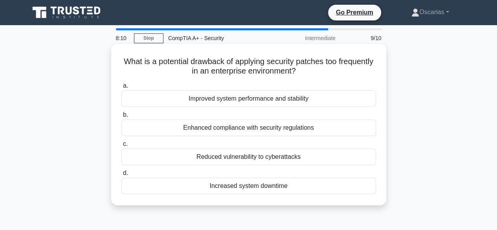
drag, startPoint x: 134, startPoint y: 59, endPoint x: 309, endPoint y: 186, distance: 216.6
click at [309, 186] on div "What is a potential drawback of applying security patches too frequently in an …" at bounding box center [248, 124] width 269 height 155
copy div "What is a potential drawback of applying security patches too frequently in an …"
click at [142, 123] on div "Enhanced compliance with security regulations" at bounding box center [248, 128] width 255 height 17
click at [121, 118] on input "b. Enhanced compliance with security regulations" at bounding box center [121, 114] width 0 height 5
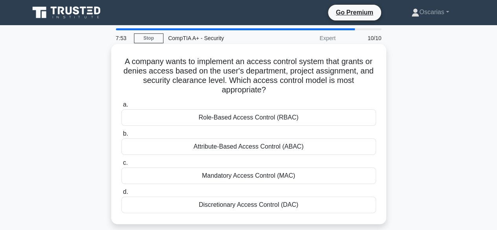
drag, startPoint x: 117, startPoint y: 63, endPoint x: 326, endPoint y: 202, distance: 251.2
click at [326, 202] on div "A company wants to implement an access control system that grants or denies acc…" at bounding box center [248, 134] width 269 height 174
copy div "A company wants to implement an access control system that grants or denies acc…"
click at [170, 144] on div "Attribute-Based Access Control (ABAC)" at bounding box center [248, 146] width 255 height 17
click at [121, 136] on input "b. Attribute-Based Access Control (ABAC)" at bounding box center [121, 133] width 0 height 5
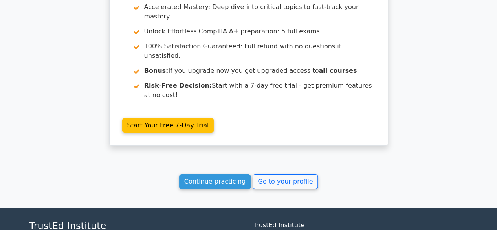
scroll to position [1346, 0]
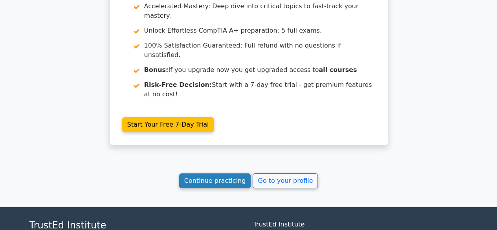
click at [223, 173] on link "Continue practicing" at bounding box center [215, 180] width 72 height 15
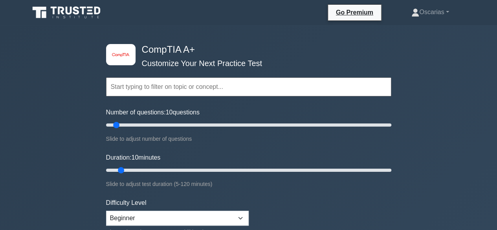
click at [151, 89] on input "text" at bounding box center [248, 86] width 285 height 19
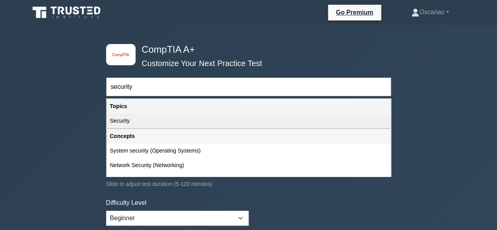
click at [134, 122] on div "Security" at bounding box center [249, 121] width 284 height 15
type input "Security"
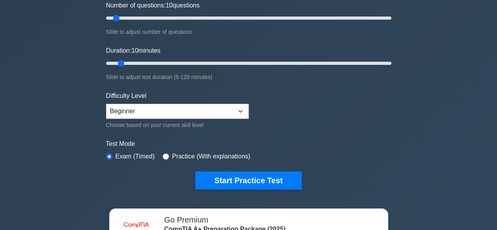
scroll to position [107, 0]
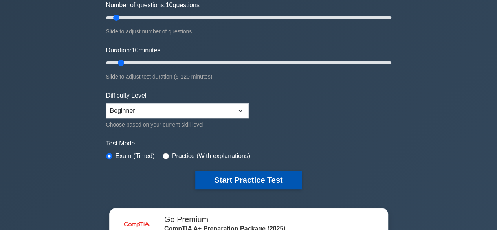
click at [229, 181] on button "Start Practice Test" at bounding box center [248, 180] width 106 height 18
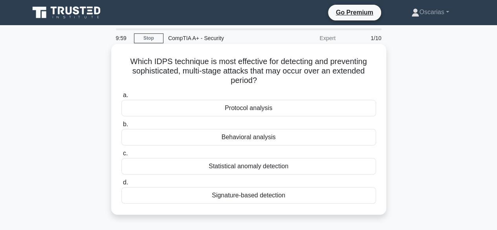
click at [351, 210] on div "Which IDPS technique is most effective for detecting and preventing sophisticat…" at bounding box center [248, 129] width 269 height 164
copy body "Oscarias Profile Settings 9:58 Stop CompTIA A+ - Security Expert 1/10 Which IDP…"
click at [171, 137] on div "Behavioral analysis" at bounding box center [248, 137] width 255 height 17
click at [121, 127] on input "b. Behavioral analysis" at bounding box center [121, 124] width 0 height 5
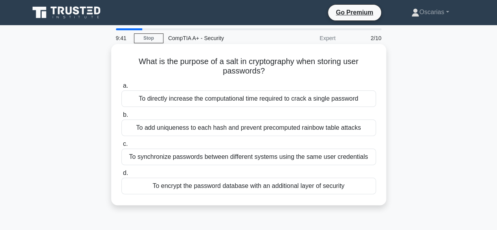
click at [135, 129] on div "To add uniqueness to each hash and prevent precomputed rainbow table attacks" at bounding box center [248, 128] width 255 height 17
click at [121, 118] on input "b. To add uniqueness to each hash and prevent precomputed rainbow table attacks" at bounding box center [121, 114] width 0 height 5
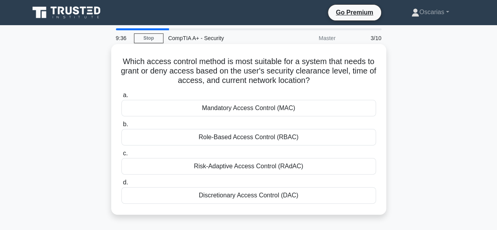
click at [133, 165] on div "Risk-Adaptive Access Control (RAdAC)" at bounding box center [248, 166] width 255 height 17
click at [121, 156] on input "c. Risk-Adaptive Access Control (RAdAC)" at bounding box center [121, 153] width 0 height 5
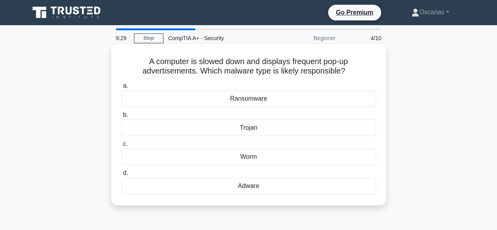
click at [139, 182] on div "Adware" at bounding box center [248, 186] width 255 height 17
click at [121, 176] on input "d. Adware" at bounding box center [121, 173] width 0 height 5
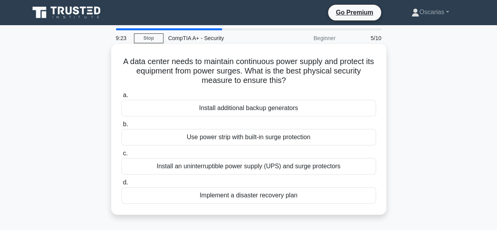
click at [135, 161] on div "Install an uninterruptible power supply (UPS) and surge protectors" at bounding box center [248, 166] width 255 height 17
click at [121, 156] on input "c. Install an uninterruptible power supply (UPS) and surge protectors" at bounding box center [121, 153] width 0 height 5
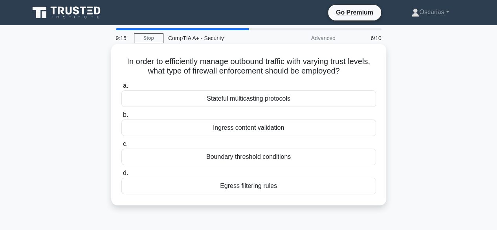
click at [139, 189] on div "Egress filtering rules" at bounding box center [248, 186] width 255 height 17
click at [121, 176] on input "d. Egress filtering rules" at bounding box center [121, 173] width 0 height 5
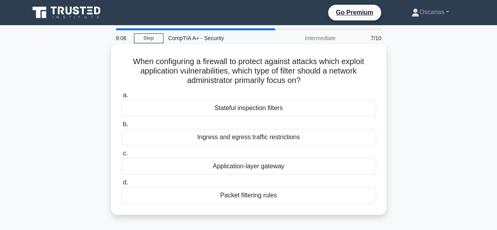
click at [141, 166] on div "Application-layer gateway" at bounding box center [248, 166] width 255 height 17
click at [121, 156] on input "c. Application-layer gateway" at bounding box center [121, 153] width 0 height 5
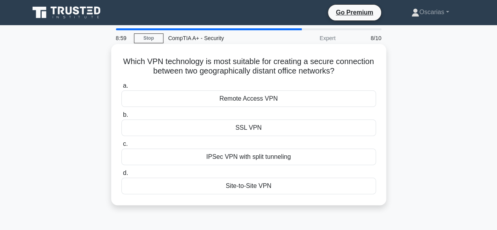
click at [151, 181] on div "Site-to-Site VPN" at bounding box center [248, 186] width 255 height 17
click at [121, 176] on input "d. Site-to-Site VPN" at bounding box center [121, 173] width 0 height 5
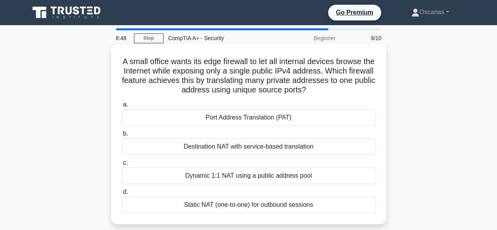
click at [123, 79] on h5 "A small office wants its edge firewall to let all internal devices browse the I…" at bounding box center [249, 76] width 256 height 39
click at [147, 118] on div "Port Address Translation (PAT)" at bounding box center [248, 117] width 255 height 17
click at [121, 107] on input "a. Port Address Translation (PAT)" at bounding box center [121, 104] width 0 height 5
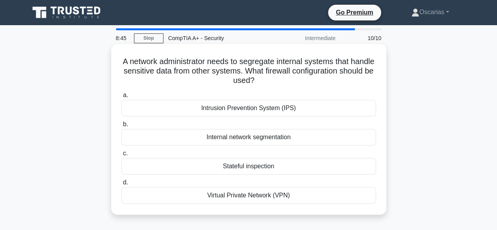
click at [327, 200] on div "Virtual Private Network (VPN)" at bounding box center [248, 195] width 255 height 17
click at [121, 185] on input "d. Virtual Private Network (VPN)" at bounding box center [121, 182] width 0 height 5
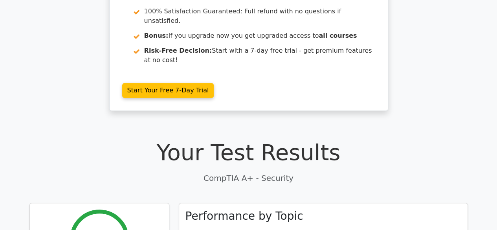
scroll to position [184, 0]
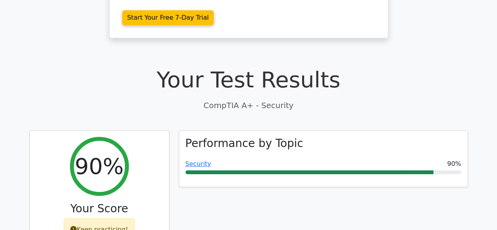
click at [137, 66] on h1 "Your Test Results" at bounding box center [248, 79] width 439 height 26
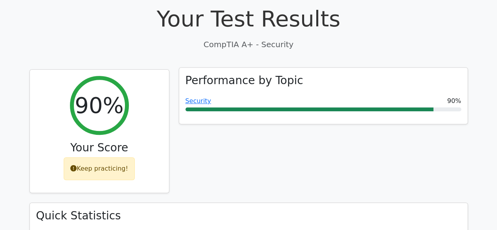
scroll to position [317, 0]
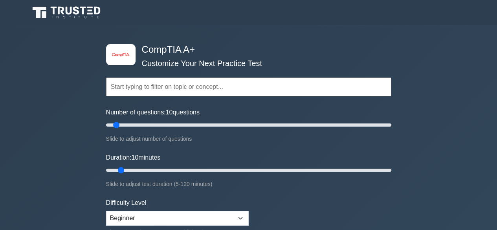
click at [132, 91] on input "text" at bounding box center [248, 86] width 285 height 19
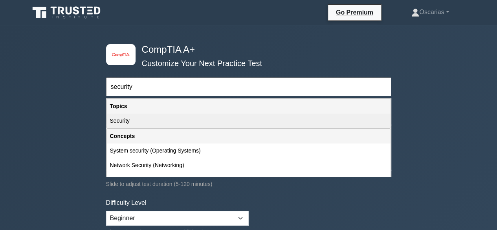
click at [130, 123] on div "Security" at bounding box center [249, 121] width 284 height 15
type input "Security"
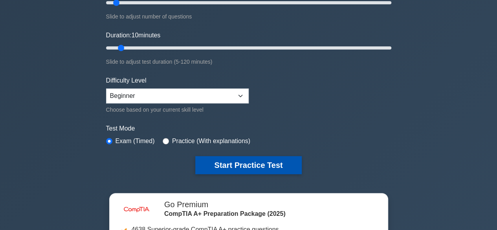
scroll to position [19, 0]
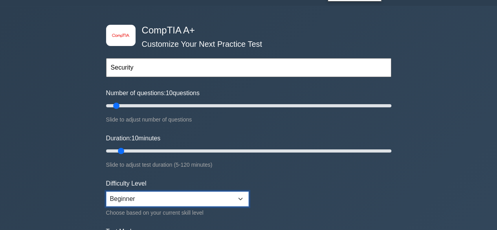
click at [196, 197] on select "Beginner Intermediate Expert" at bounding box center [177, 198] width 143 height 15
select select "intermediate"
click at [106, 191] on select "Beginner Intermediate Expert" at bounding box center [177, 198] width 143 height 15
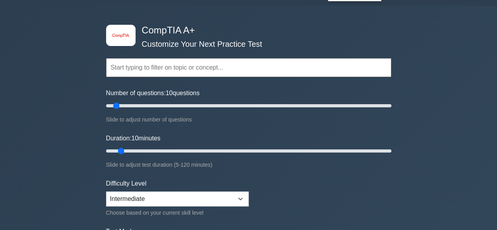
click at [153, 70] on input "text" at bounding box center [248, 67] width 285 height 19
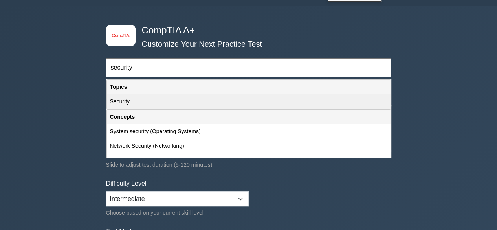
click at [128, 98] on div "Security" at bounding box center [249, 101] width 284 height 15
type input "Security"
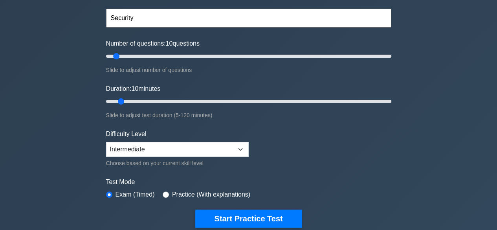
scroll to position [140, 0]
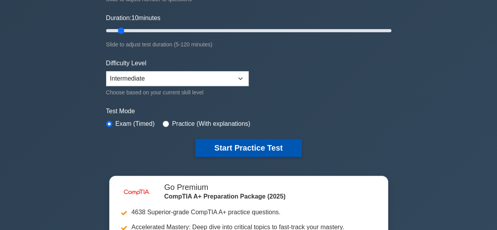
click at [241, 146] on button "Start Practice Test" at bounding box center [248, 148] width 106 height 18
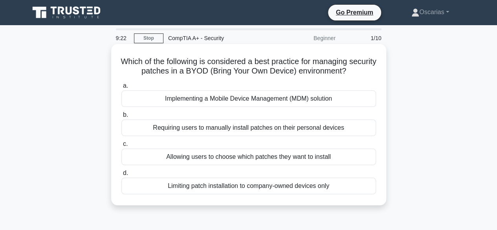
drag, startPoint x: 129, startPoint y: 62, endPoint x: 348, endPoint y: 184, distance: 251.4
click at [348, 184] on div "Which of the following is considered a best practice for managing security patc…" at bounding box center [248, 124] width 269 height 155
copy div "Which of the following is considered a best practice for managing security patc…"
click at [150, 102] on div "Implementing a Mobile Device Management (MDM) solution" at bounding box center [248, 98] width 255 height 17
click at [121, 88] on input "a. Implementing a Mobile Device Management (MDM) solution" at bounding box center [121, 85] width 0 height 5
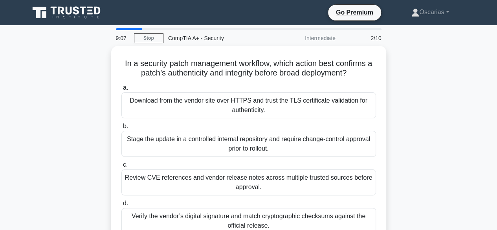
click at [150, 102] on div "Download from the vendor site over HTTPS and trust the TLS certificate validati…" at bounding box center [248, 105] width 255 height 26
click at [121, 90] on input "a. Download from the vendor site over HTTPS and trust the TLS certificate valid…" at bounding box center [121, 87] width 0 height 5
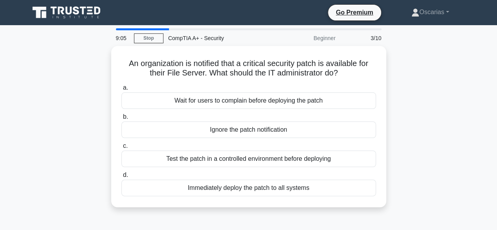
copy body "Oscarias Profile Settings 9:05 Stop CompTIA A+ - Security Beginner 3/10 An orga…"
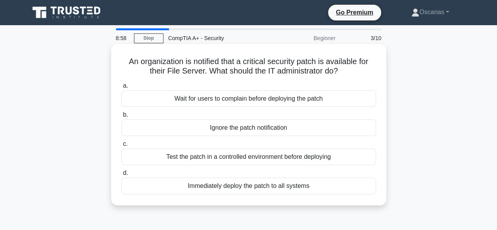
click at [150, 153] on div "Test the patch in a controlled environment before deploying" at bounding box center [248, 157] width 255 height 17
click at [121, 147] on input "c. Test the patch in a controlled environment before deploying" at bounding box center [121, 144] width 0 height 5
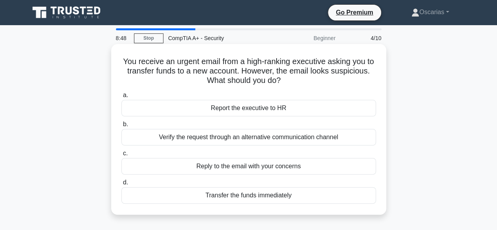
click at [152, 134] on div "Verify the request through an alternative communication channel" at bounding box center [248, 137] width 255 height 17
click at [121, 127] on input "b. Verify the request through an alternative communication channel" at bounding box center [121, 124] width 0 height 5
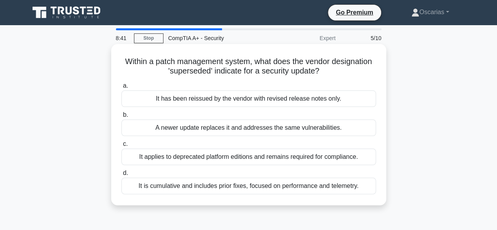
click at [149, 134] on div "A newer update replaces it and addresses the same vulnerabilities." at bounding box center [248, 128] width 255 height 17
click at [121, 118] on input "b. A newer update replaces it and addresses the same vulnerabilities." at bounding box center [121, 114] width 0 height 5
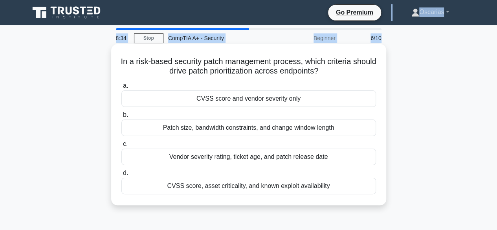
click at [147, 184] on div "CVSS score, asset criticality, and known exploit availability" at bounding box center [248, 186] width 255 height 17
click at [121, 176] on input "d. CVSS score, asset criticality, and known exploit availability" at bounding box center [121, 173] width 0 height 5
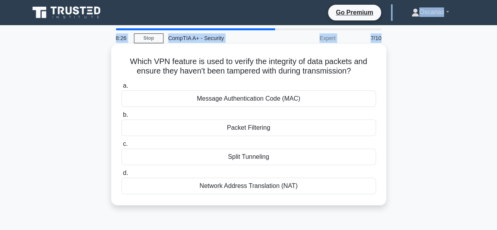
click at [158, 103] on div "Message Authentication Code (MAC)" at bounding box center [248, 98] width 255 height 17
click at [121, 88] on input "a. Message Authentication Code (MAC)" at bounding box center [121, 85] width 0 height 5
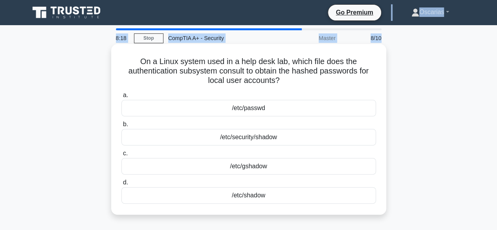
click at [164, 201] on div "/etc/shadow" at bounding box center [248, 195] width 255 height 17
click at [121, 185] on input "d. /etc/shadow" at bounding box center [121, 182] width 0 height 5
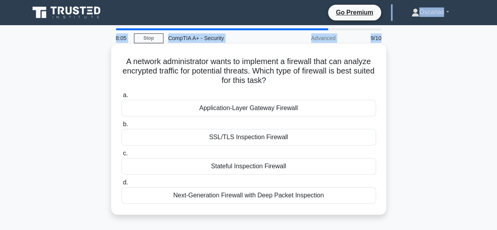
click at [160, 196] on div "Next-Generation Firewall with Deep Packet Inspection" at bounding box center [248, 195] width 255 height 17
click at [121, 185] on input "d. Next-Generation Firewall with Deep Packet Inspection" at bounding box center [121, 182] width 0 height 5
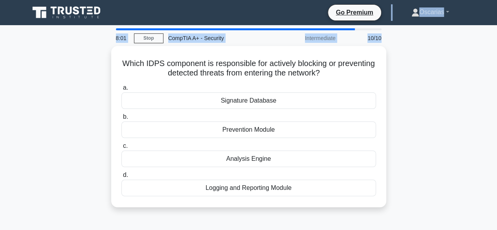
click at [56, 92] on div "Which IDPS component is responsible for actively blocking or preventing detecte…" at bounding box center [249, 131] width 448 height 171
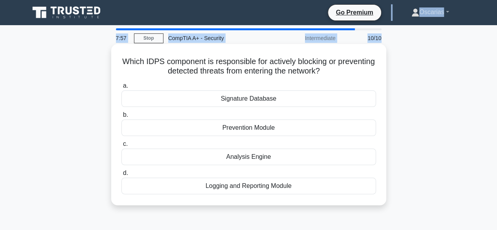
click at [121, 67] on h5 "Which IDPS component is responsible for actively blocking or preventing detecte…" at bounding box center [249, 67] width 256 height 20
click at [154, 127] on div "Prevention Module" at bounding box center [248, 128] width 255 height 17
click at [121, 118] on input "b. Prevention Module" at bounding box center [121, 114] width 0 height 5
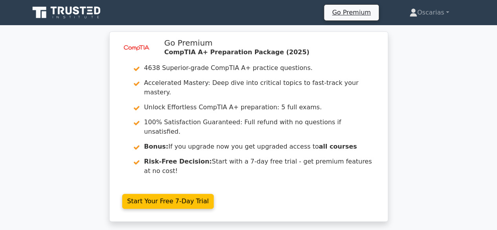
click at [88, 107] on div "image/svg+xml Go Premium CompTIA A+ Preparation Package (2025) 4638 Superior-gr…" at bounding box center [248, 131] width 497 height 200
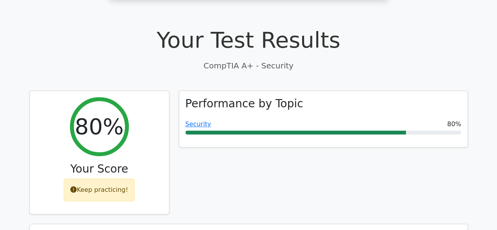
scroll to position [223, 0]
